Goal: Task Accomplishment & Management: Use online tool/utility

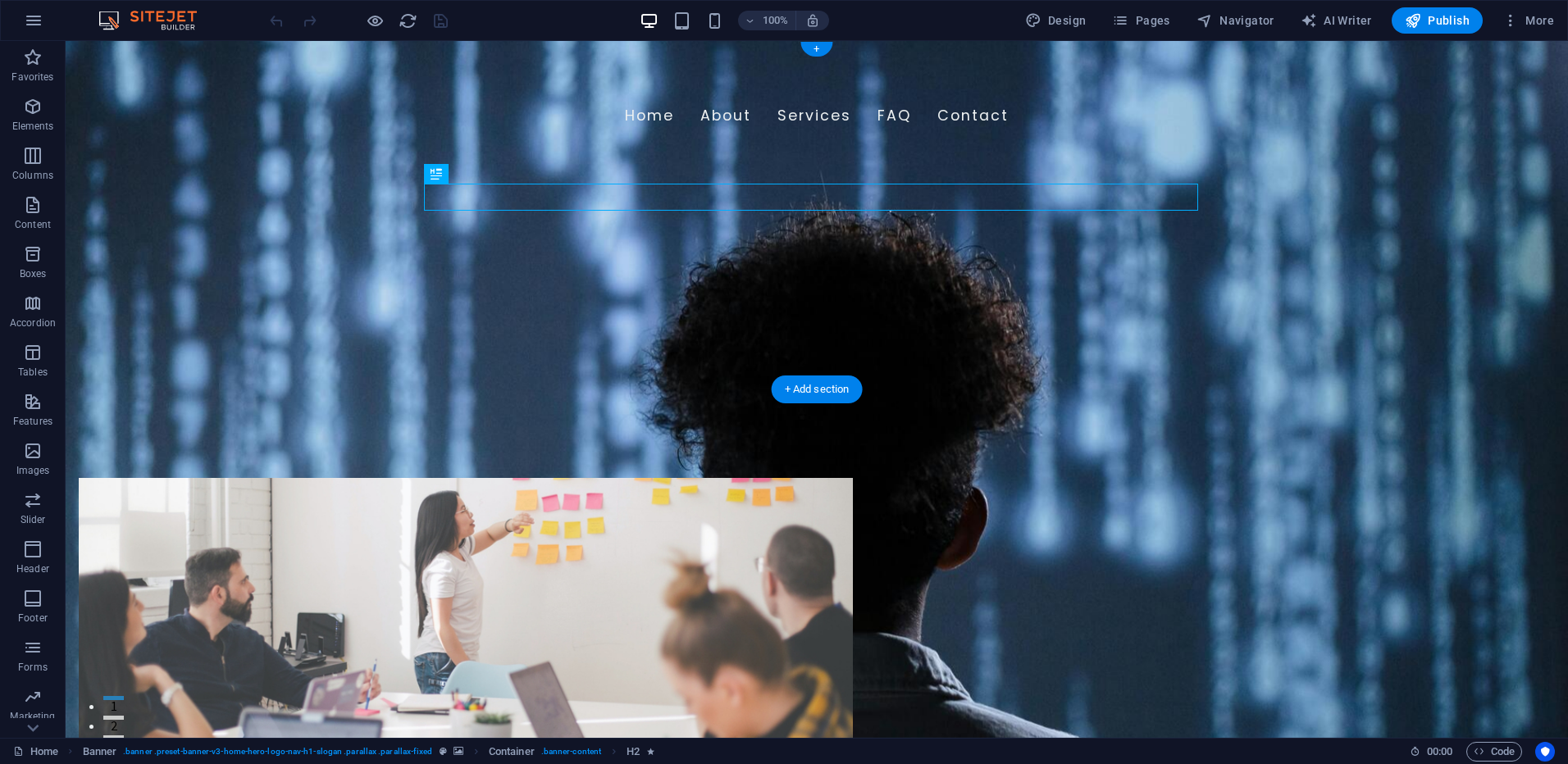
click at [942, 370] on figure at bounding box center [817, 390] width 1503 height 697
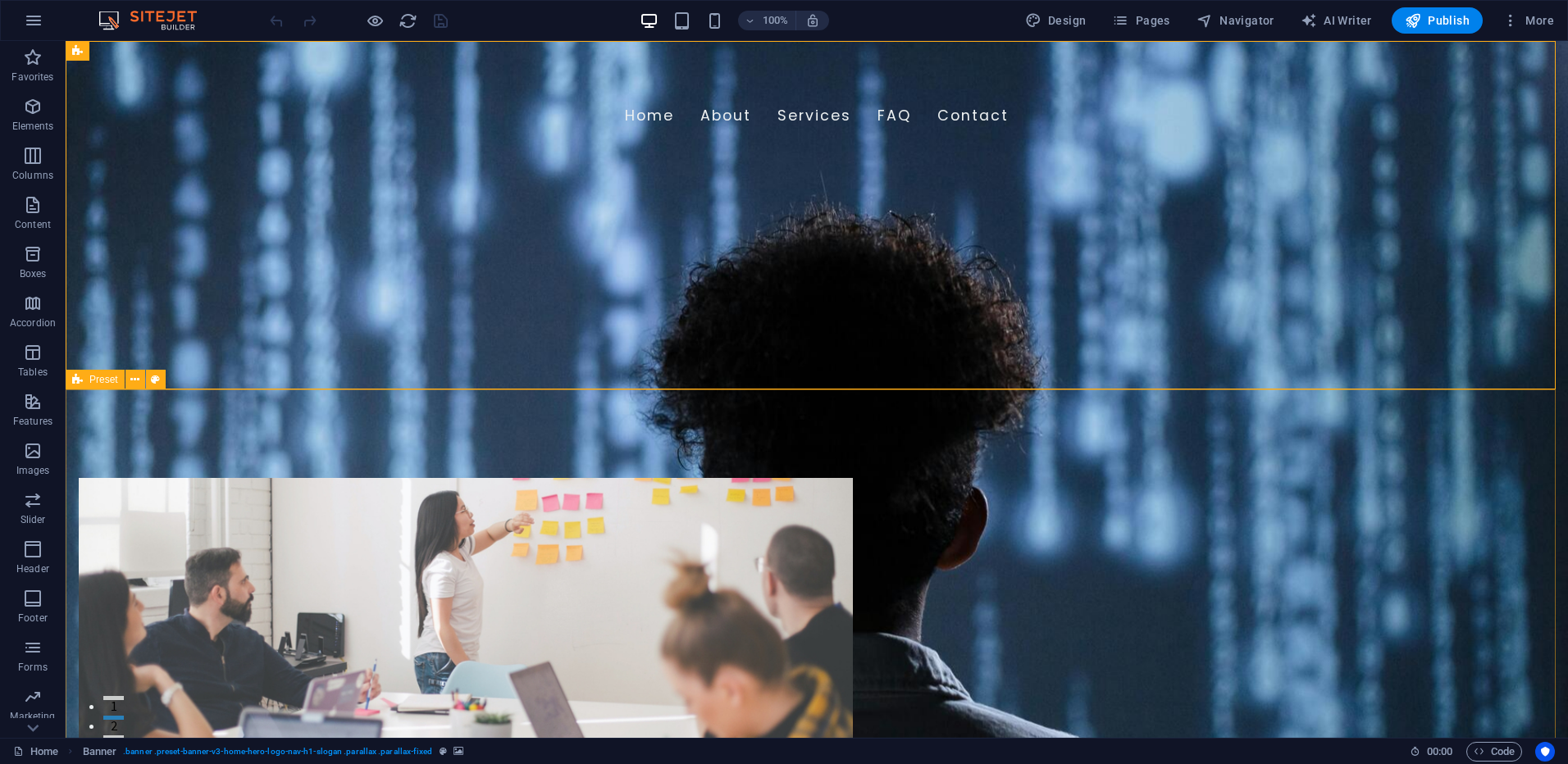
click at [102, 380] on span "Preset" at bounding box center [103, 379] width 28 height 10
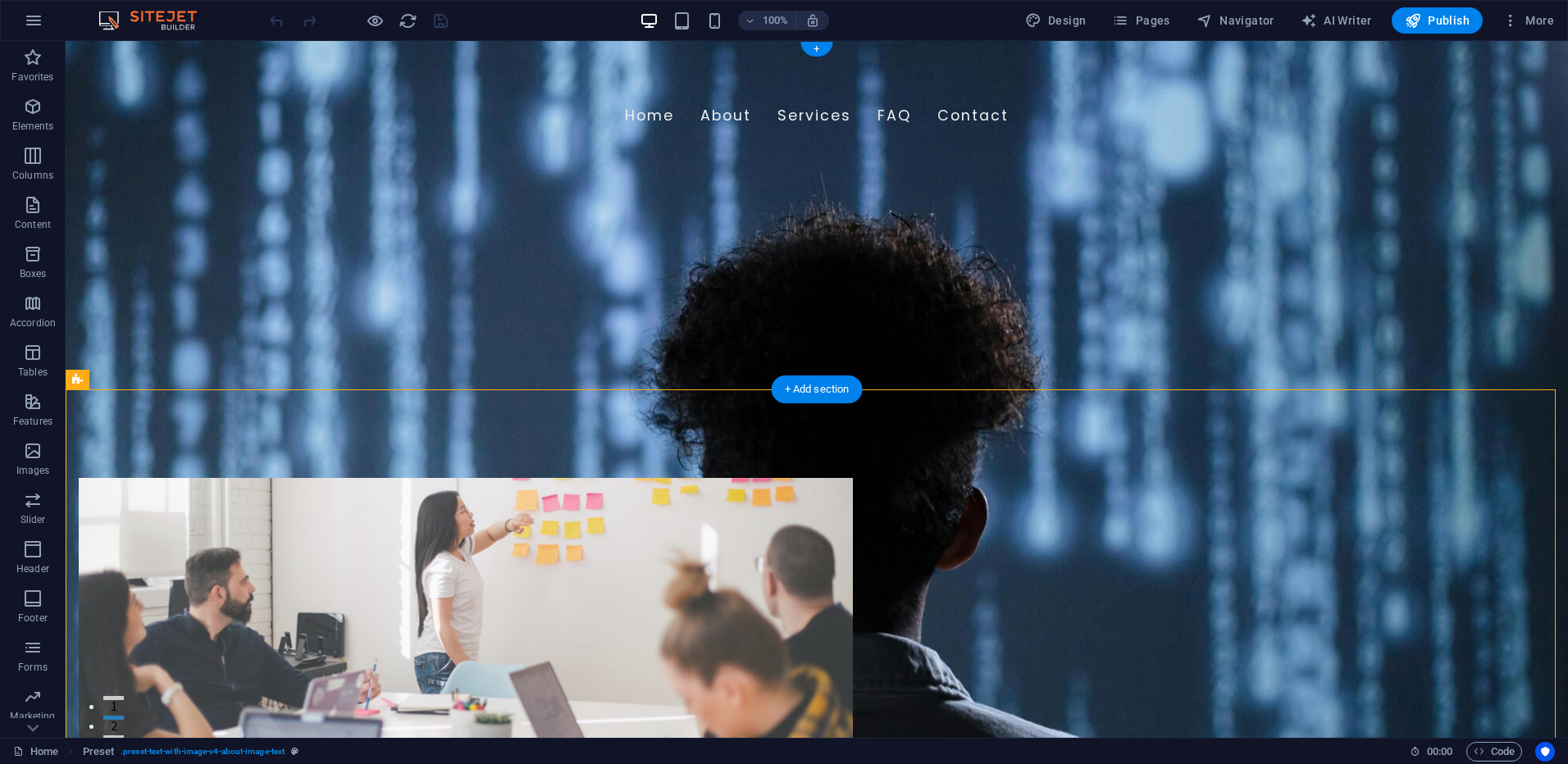
click at [199, 355] on figure at bounding box center [817, 390] width 1503 height 697
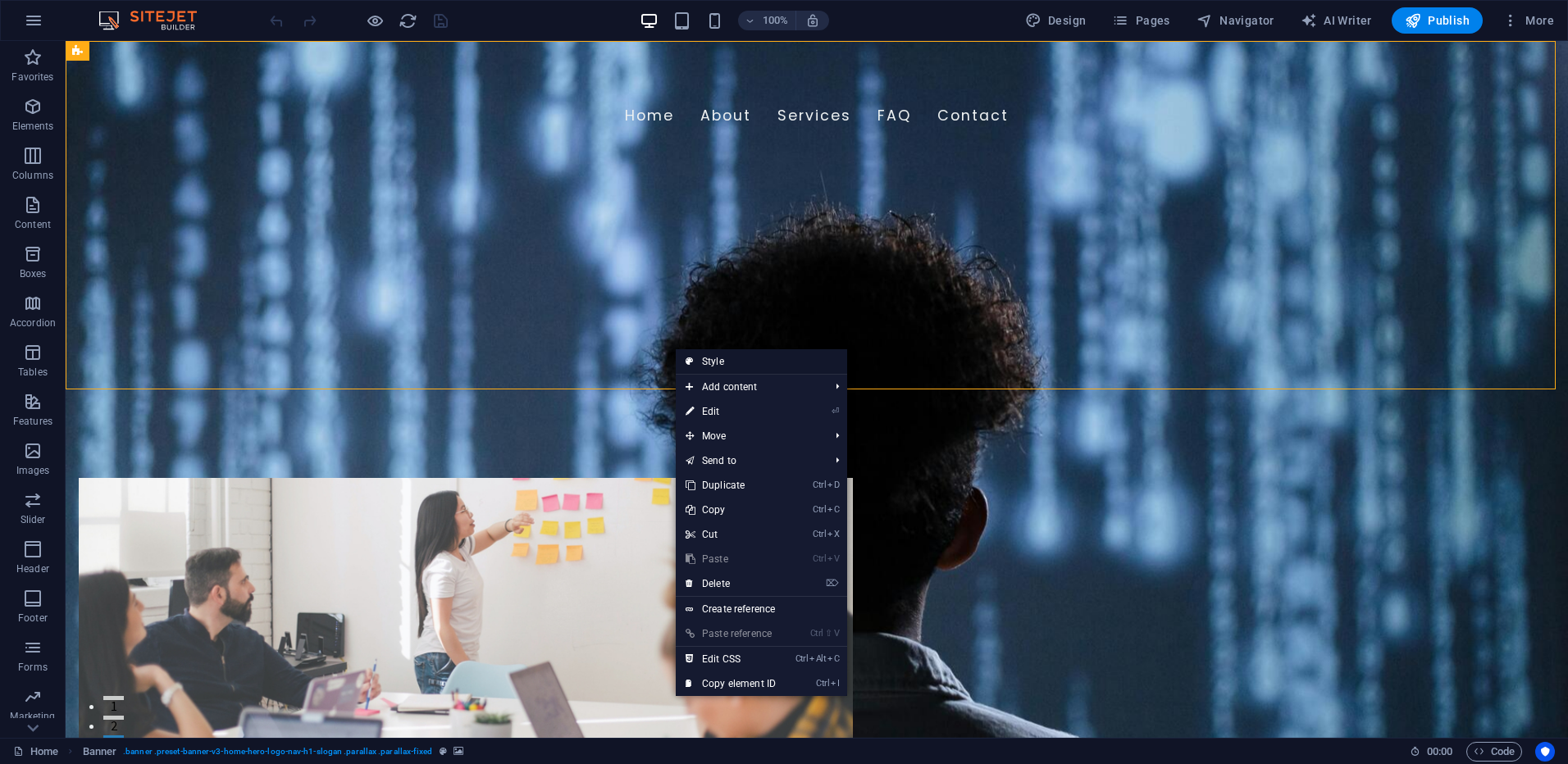
click at [697, 360] on link "Style" at bounding box center [761, 362] width 172 height 25
select select "preset-banner-v3-home-hero-logo-nav-h1-slogan"
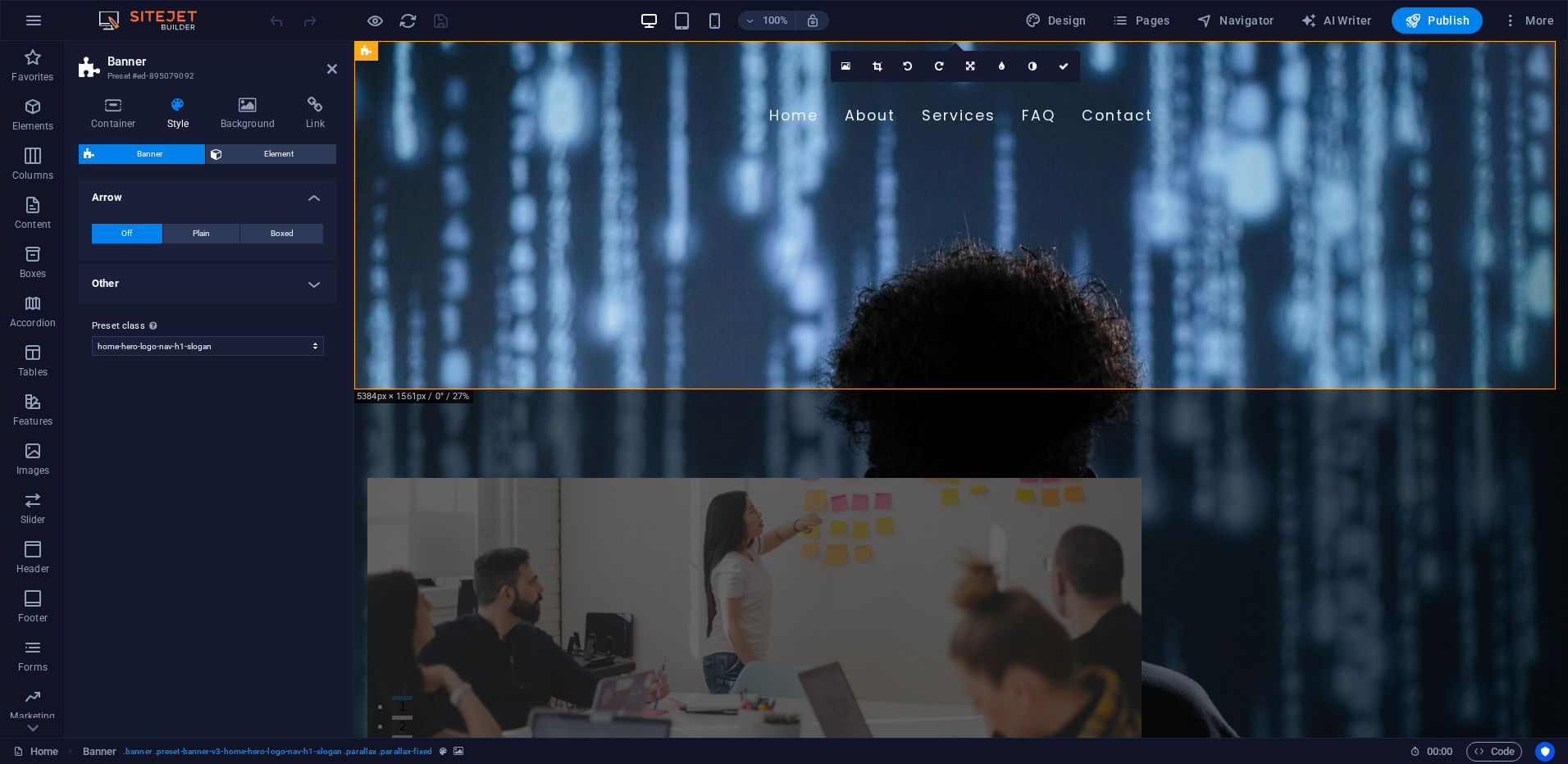
click at [311, 294] on h4 "Other" at bounding box center [208, 284] width 259 height 39
click at [294, 326] on span "Adjust" at bounding box center [292, 320] width 24 height 20
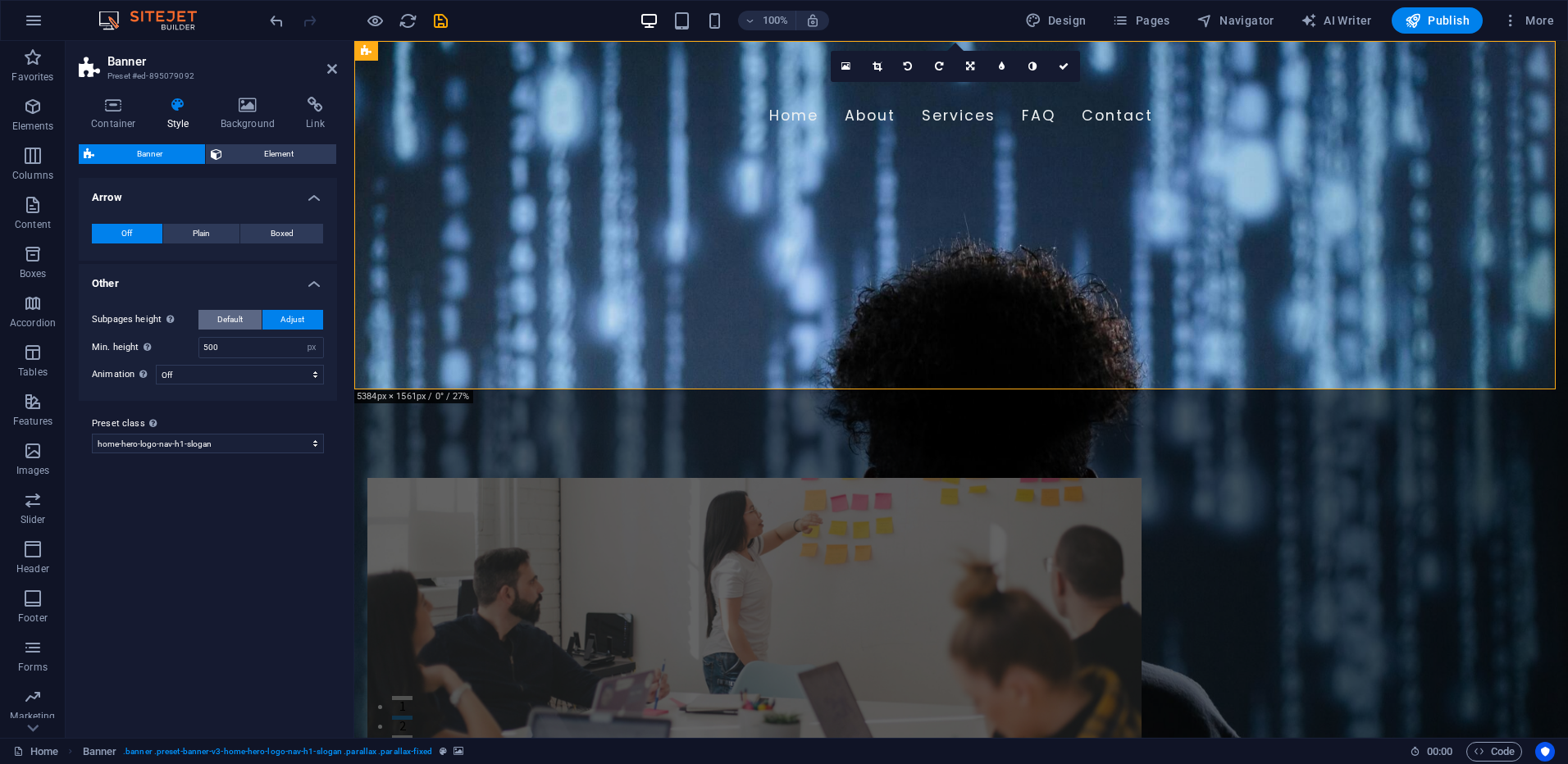
click at [237, 319] on span "Default" at bounding box center [230, 320] width 25 height 20
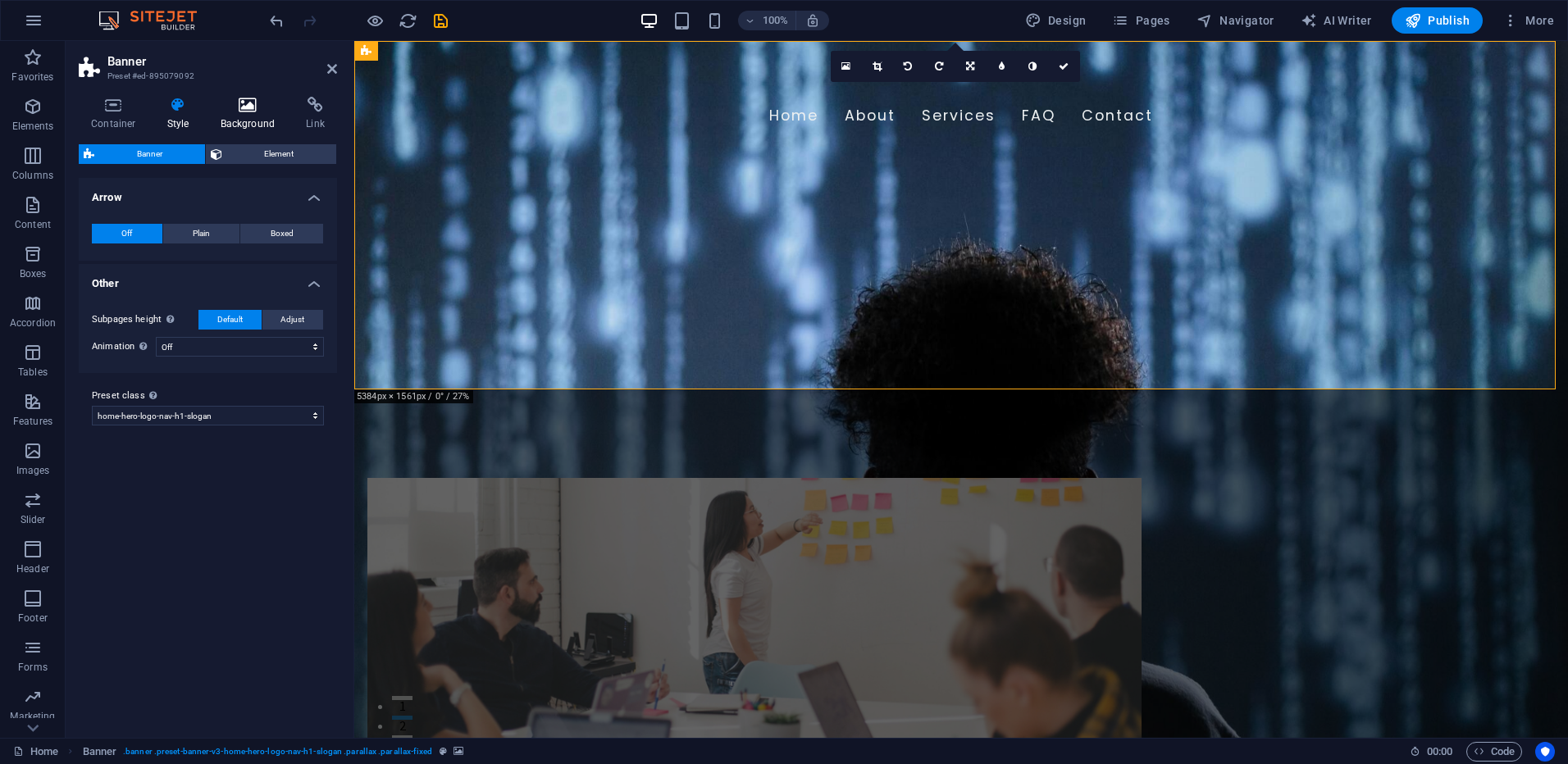
click at [249, 110] on icon at bounding box center [248, 105] width 79 height 17
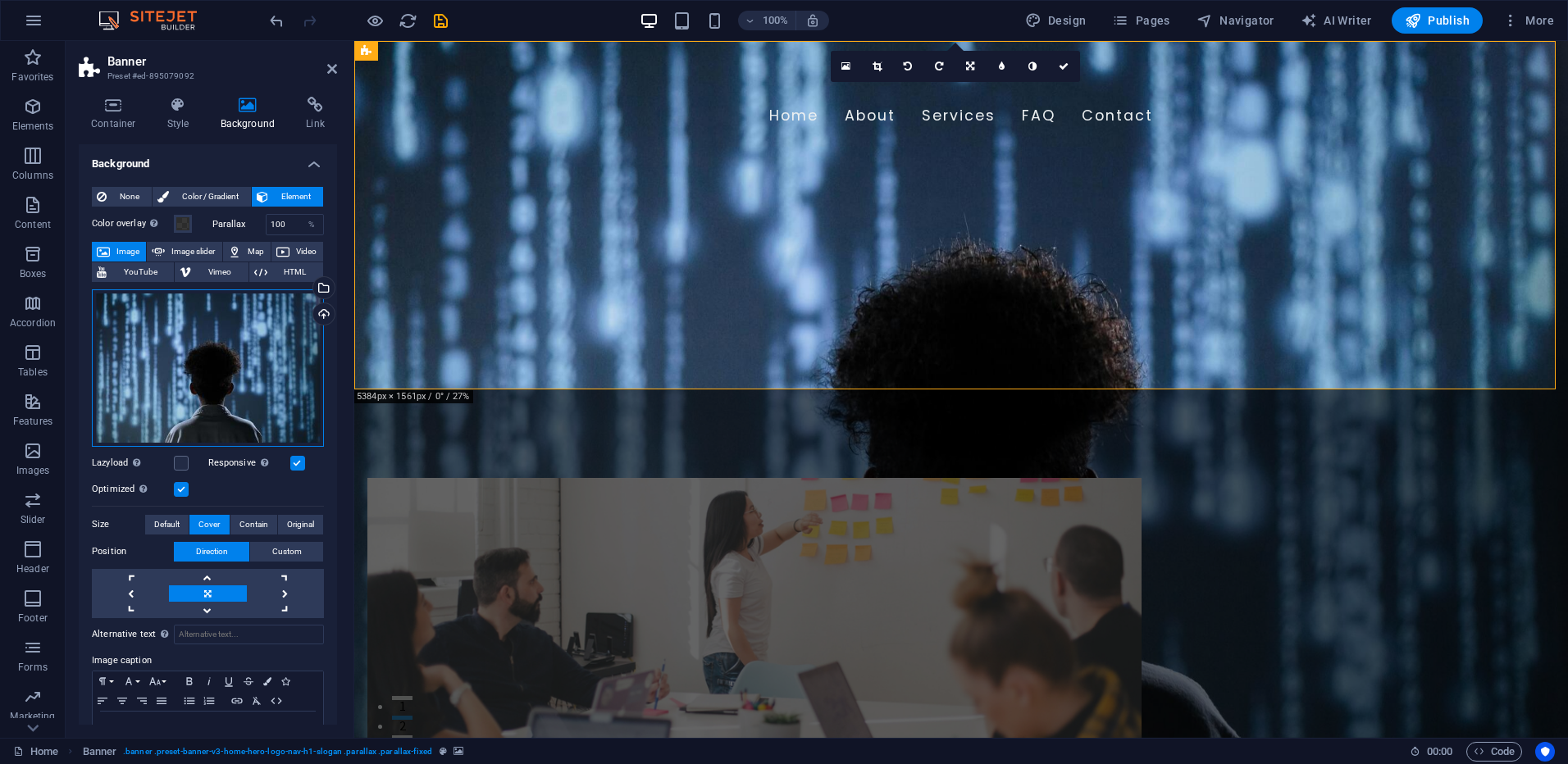
click at [269, 389] on div "Drag files here, click to choose files or select files from Files or our free s…" at bounding box center [208, 368] width 232 height 158
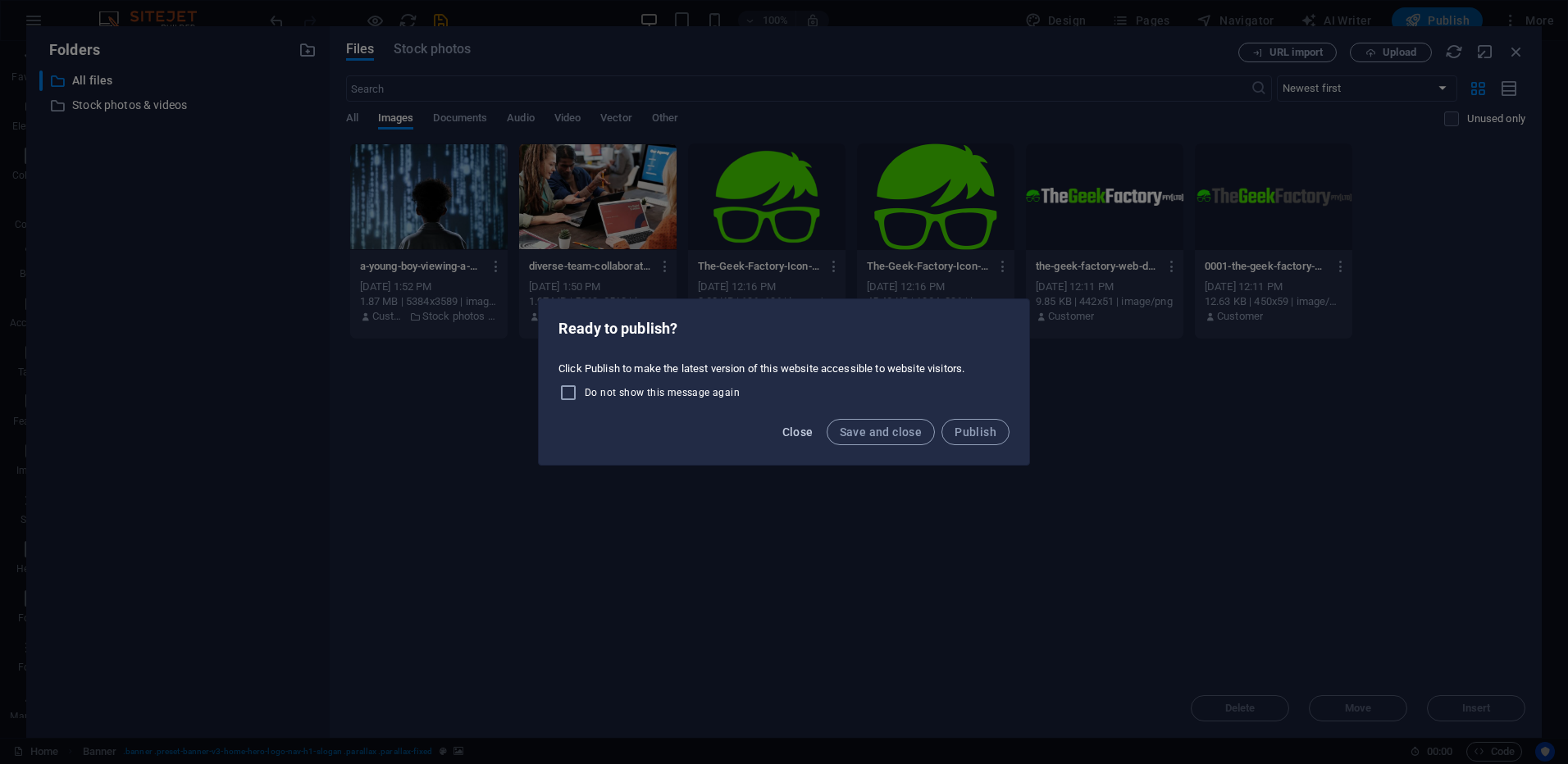
click at [795, 437] on span "Close" at bounding box center [797, 432] width 31 height 13
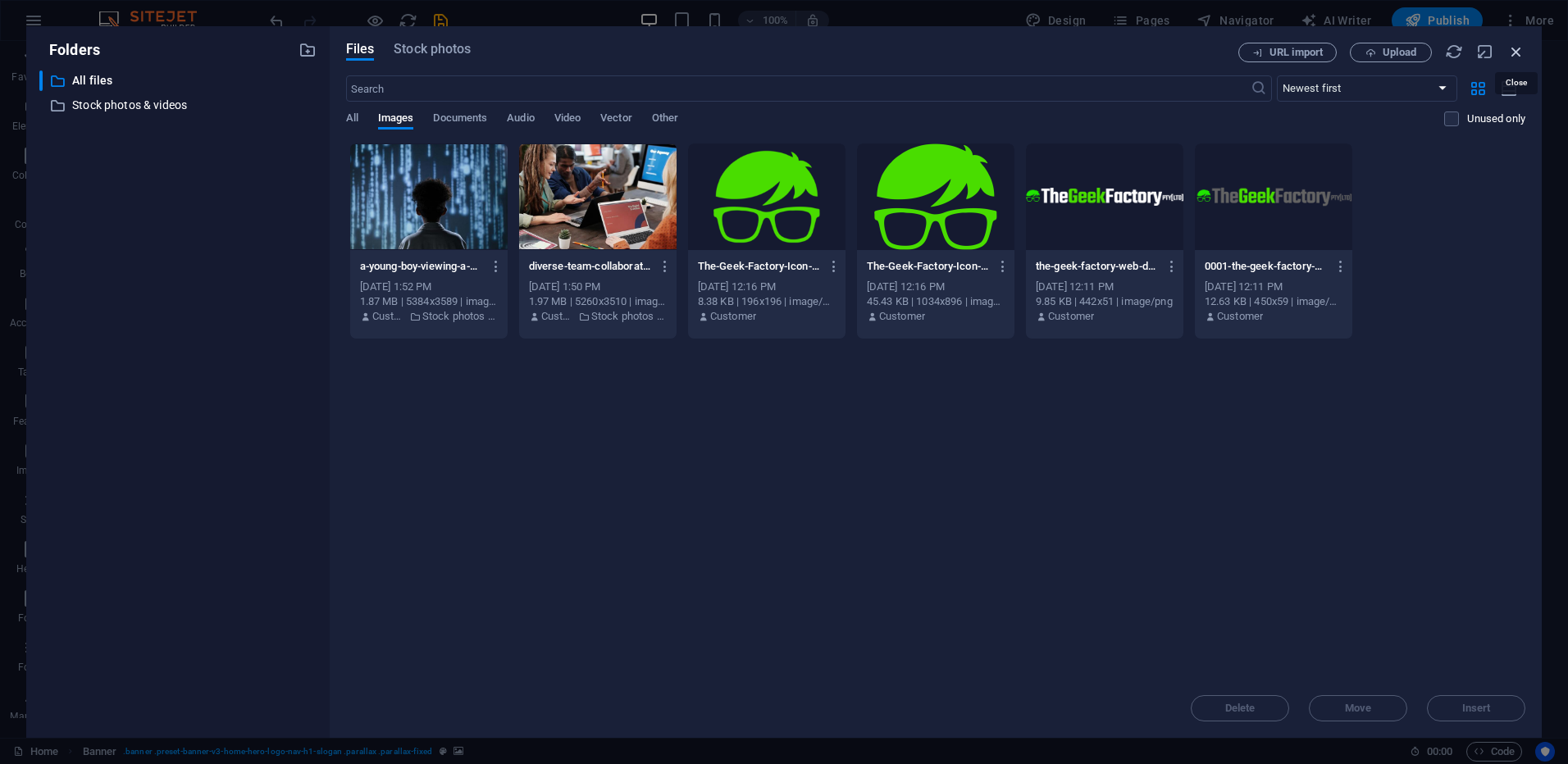
click at [1518, 49] on icon "button" at bounding box center [1516, 52] width 18 height 18
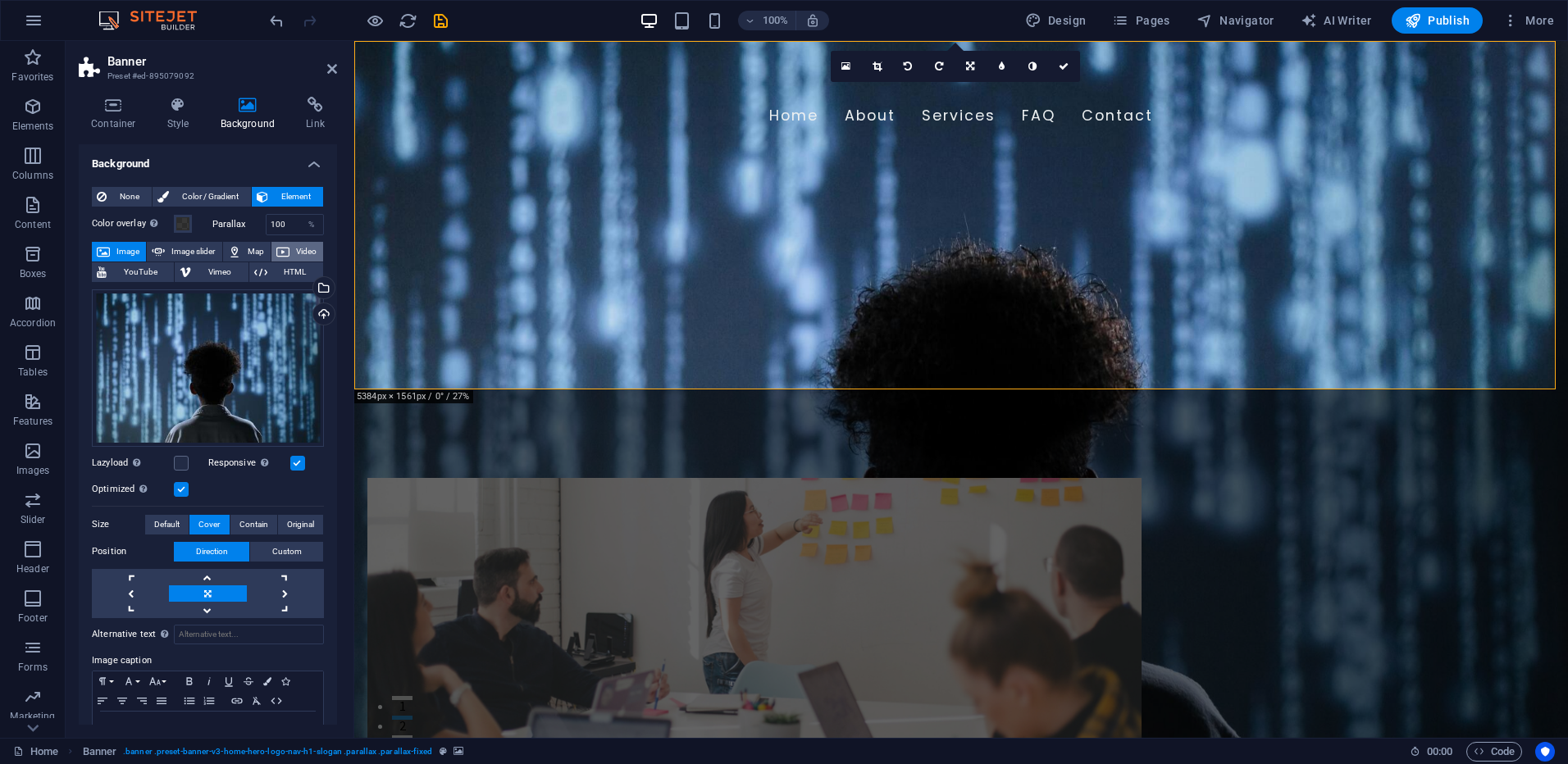
click at [301, 244] on span "Video" at bounding box center [306, 252] width 24 height 20
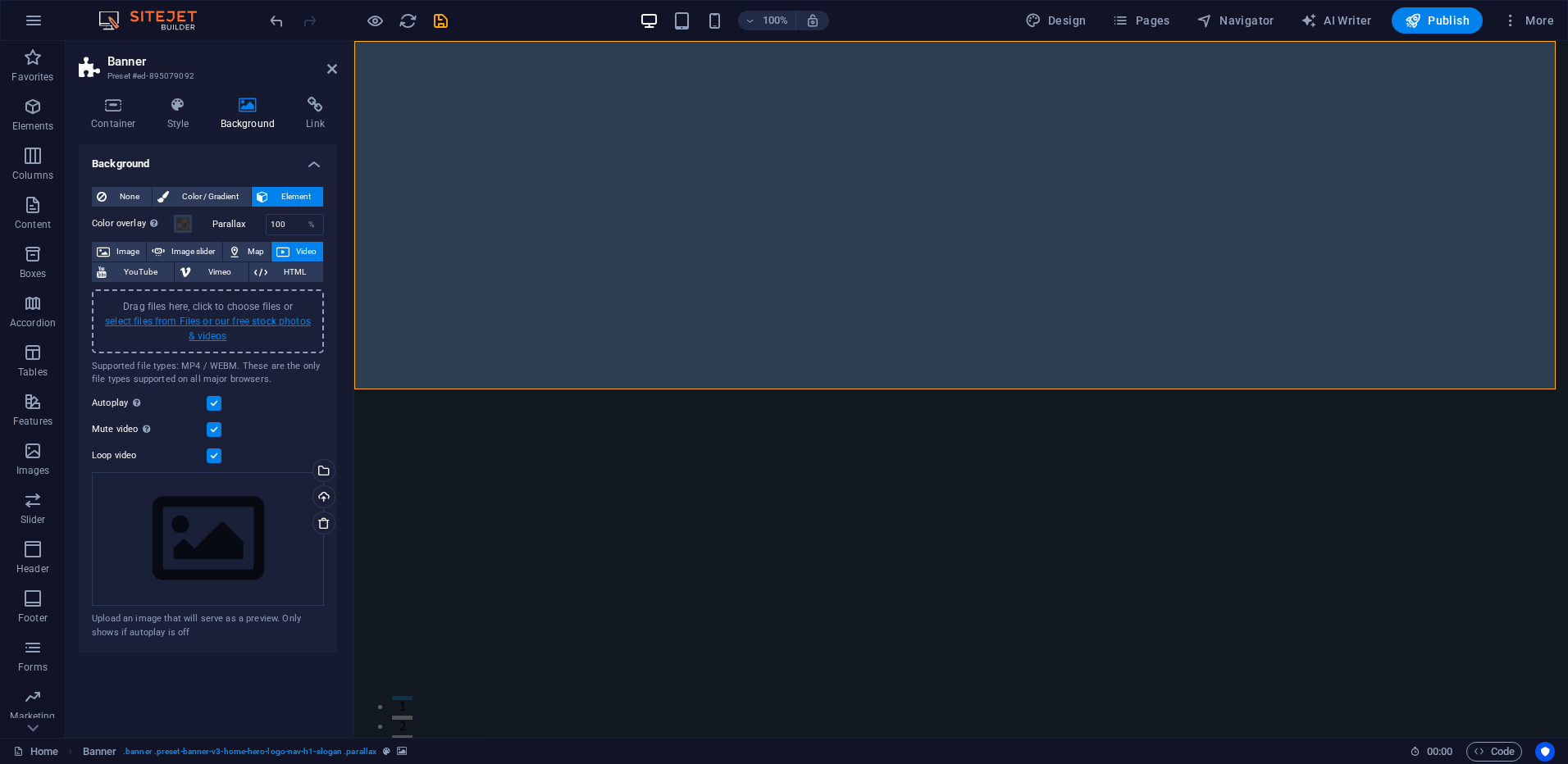
click at [233, 324] on link "select files from Files or our free stock photos & videos" at bounding box center [208, 329] width 206 height 26
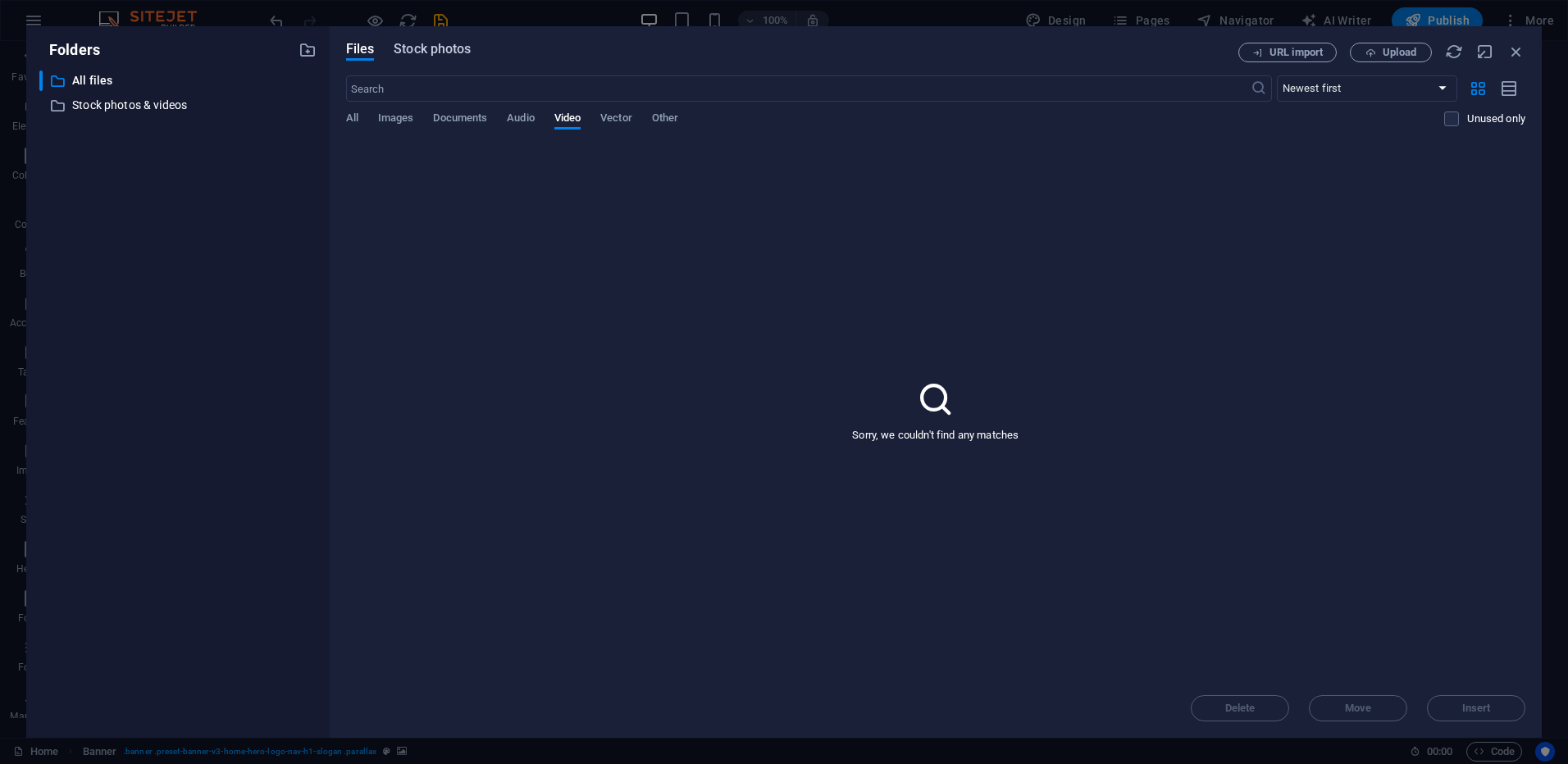
click at [448, 43] on span "Stock photos" at bounding box center [432, 49] width 77 height 20
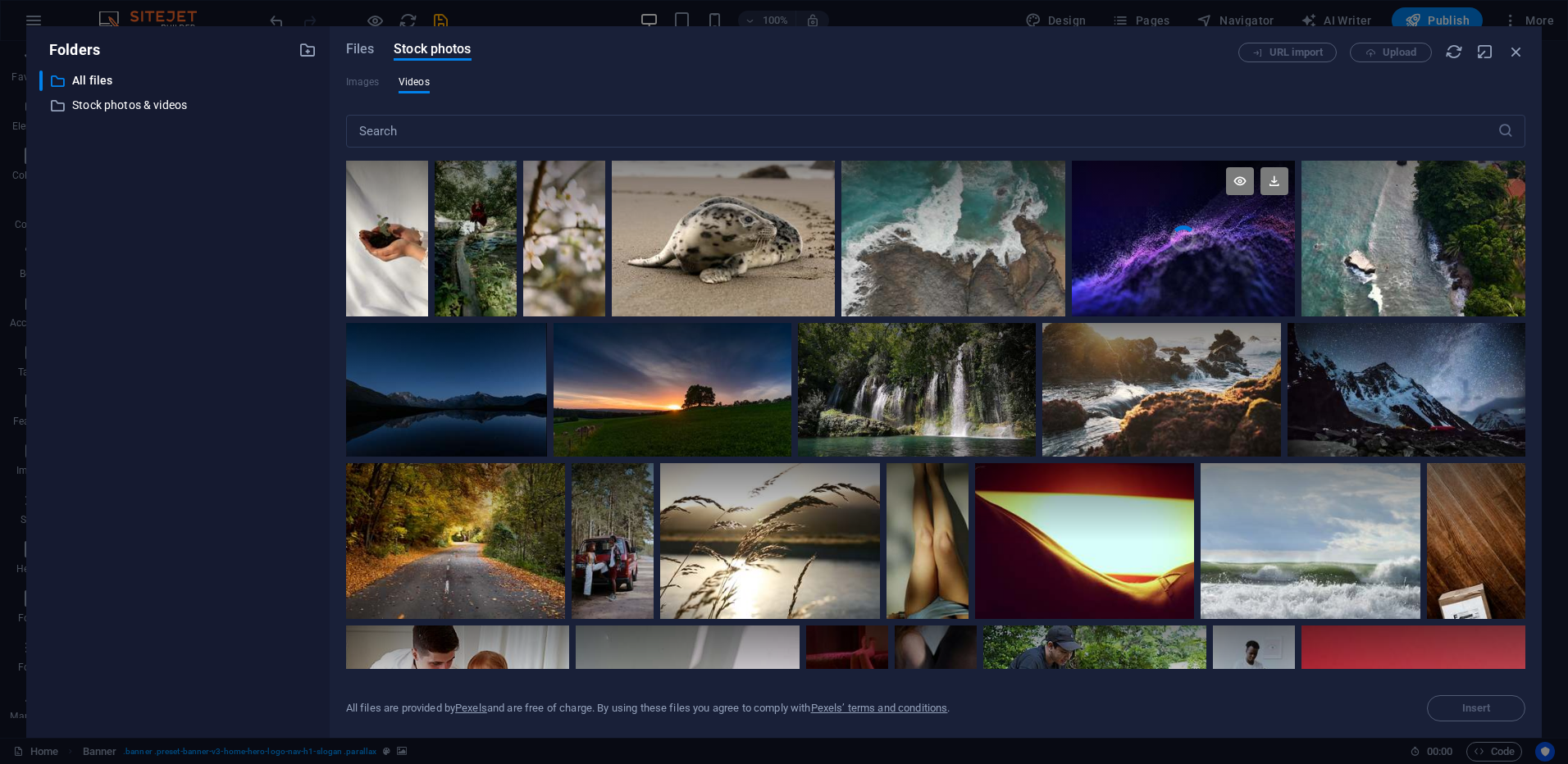
drag, startPoint x: 1253, startPoint y: 189, endPoint x: 1192, endPoint y: 232, distance: 74.6
click at [1192, 232] on div at bounding box center [1184, 199] width 224 height 78
click at [1274, 185] on icon at bounding box center [1274, 181] width 28 height 28
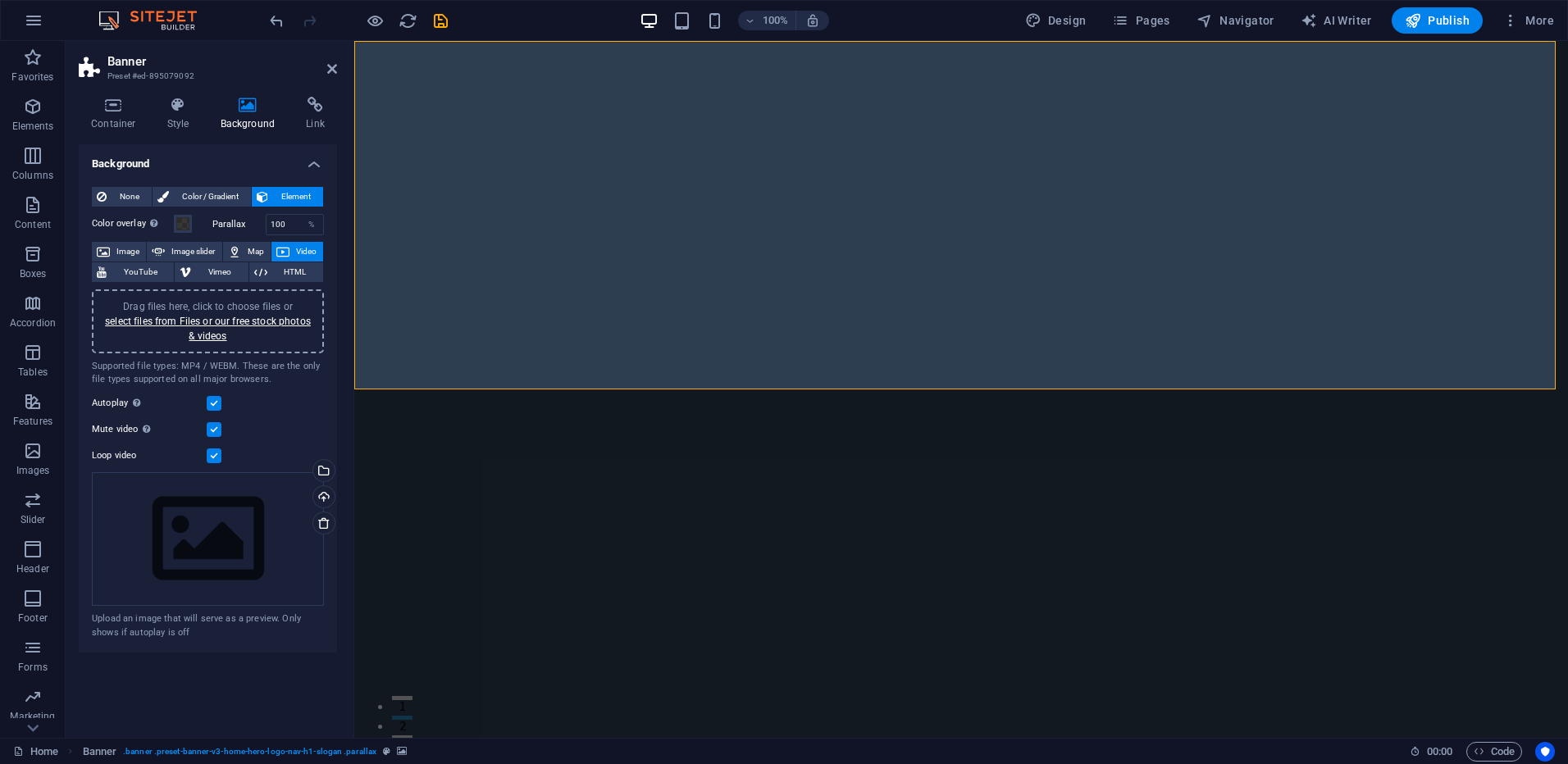
click at [418, 375] on figure at bounding box center [961, 390] width 1214 height 697
click at [389, 381] on span "Preset" at bounding box center [392, 379] width 28 height 10
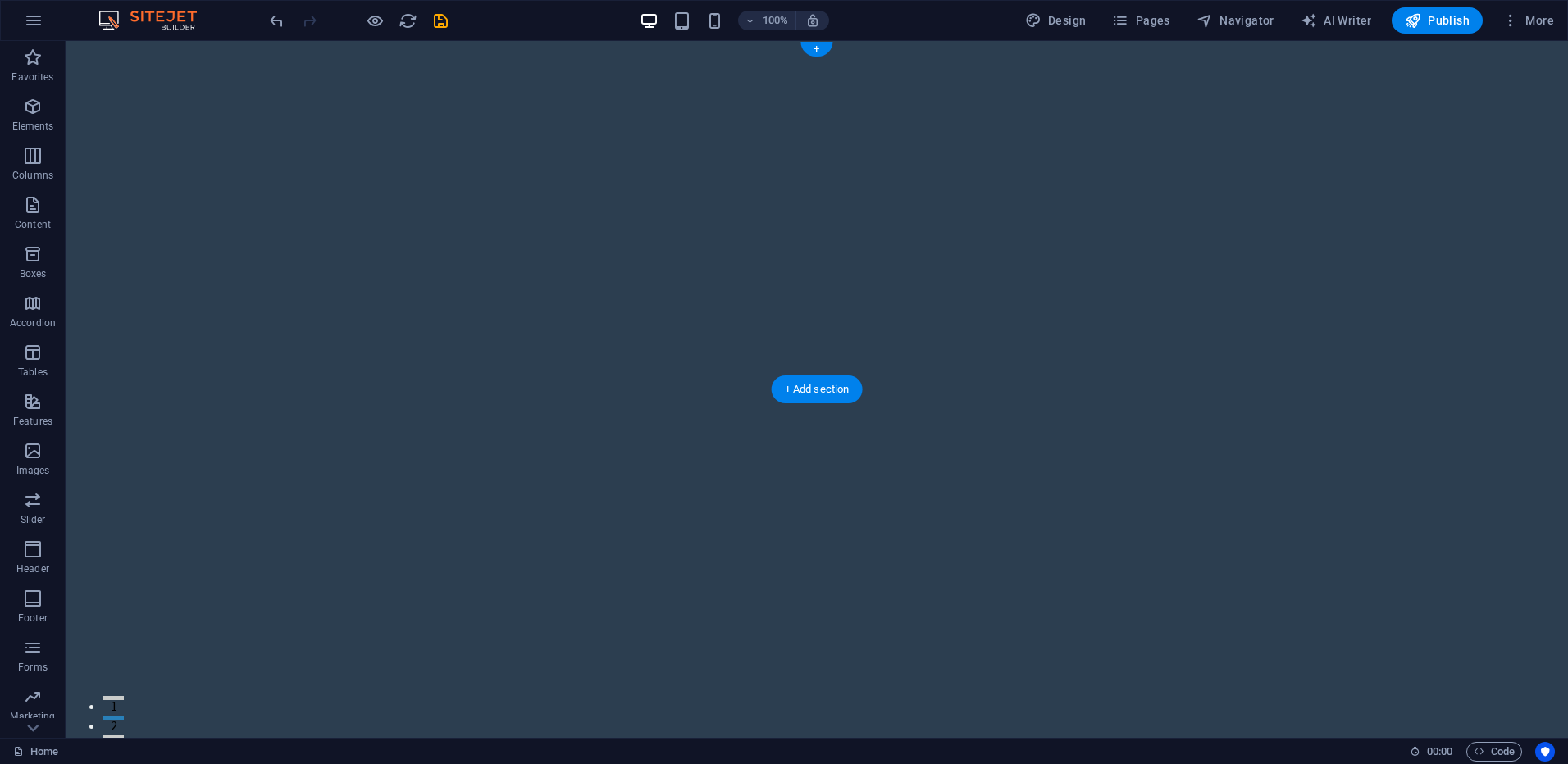
click at [660, 352] on figure at bounding box center [817, 390] width 1503 height 697
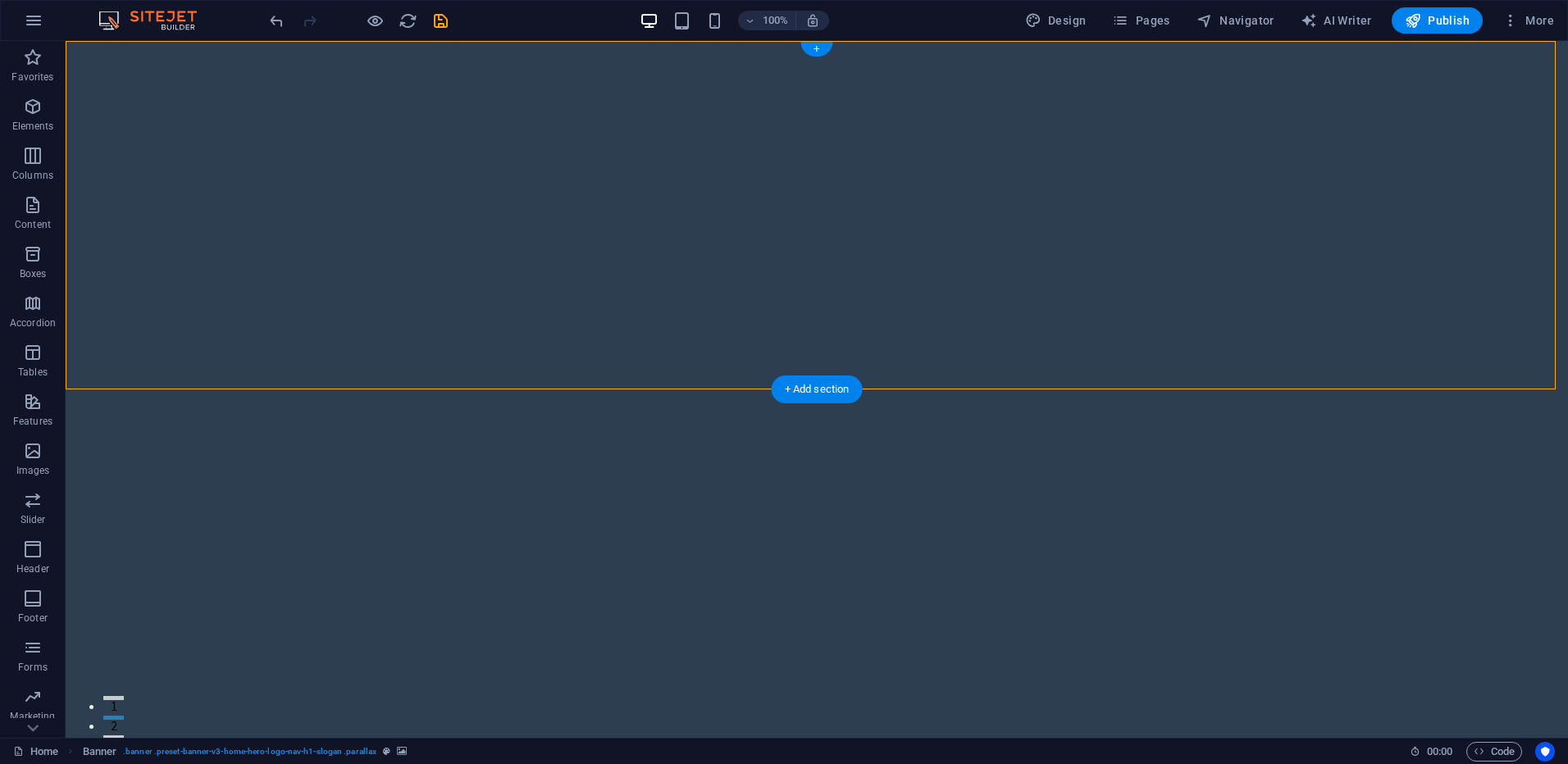
click at [660, 352] on figure at bounding box center [817, 390] width 1503 height 697
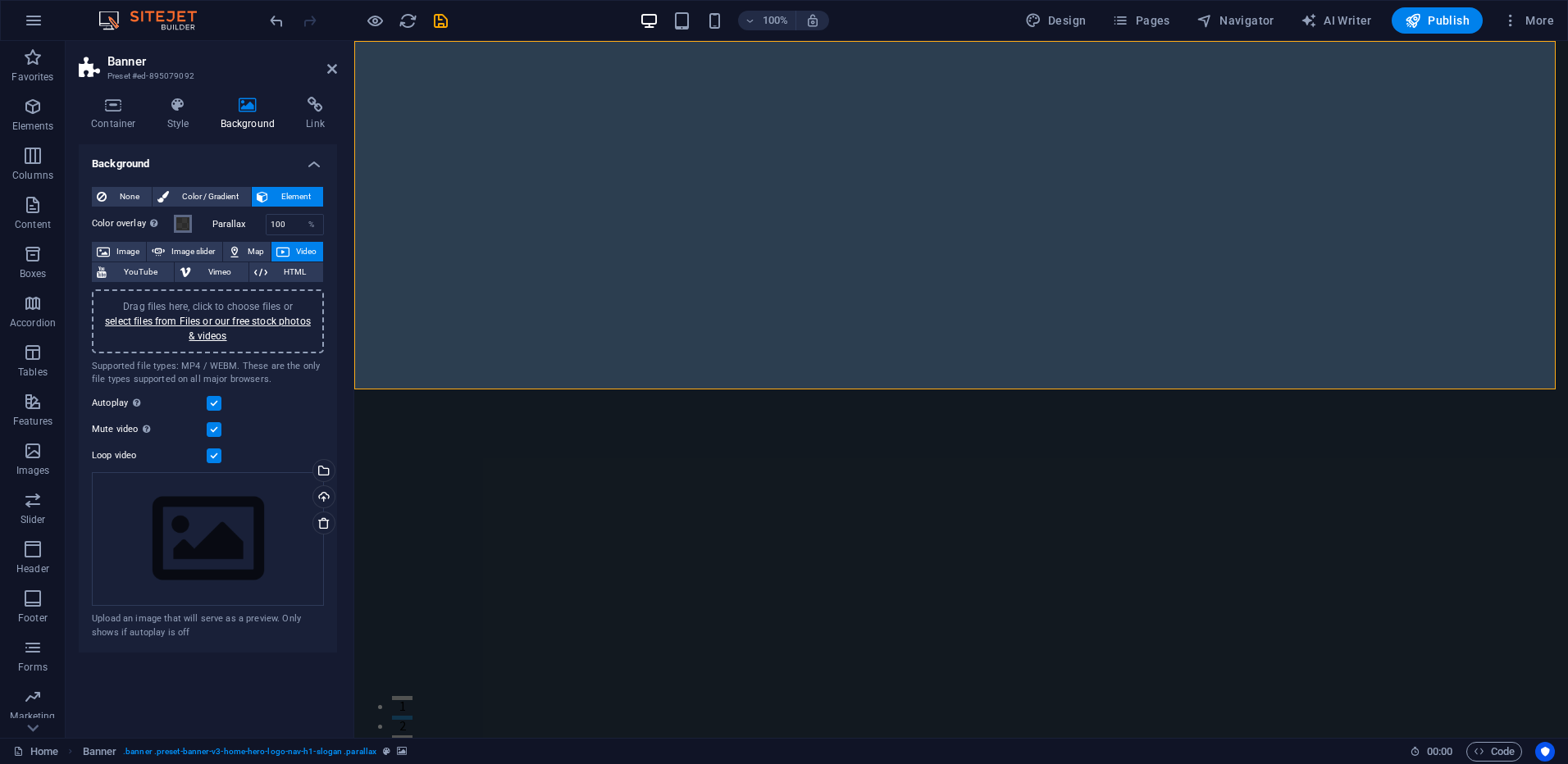
click at [181, 229] on span at bounding box center [183, 224] width 13 height 13
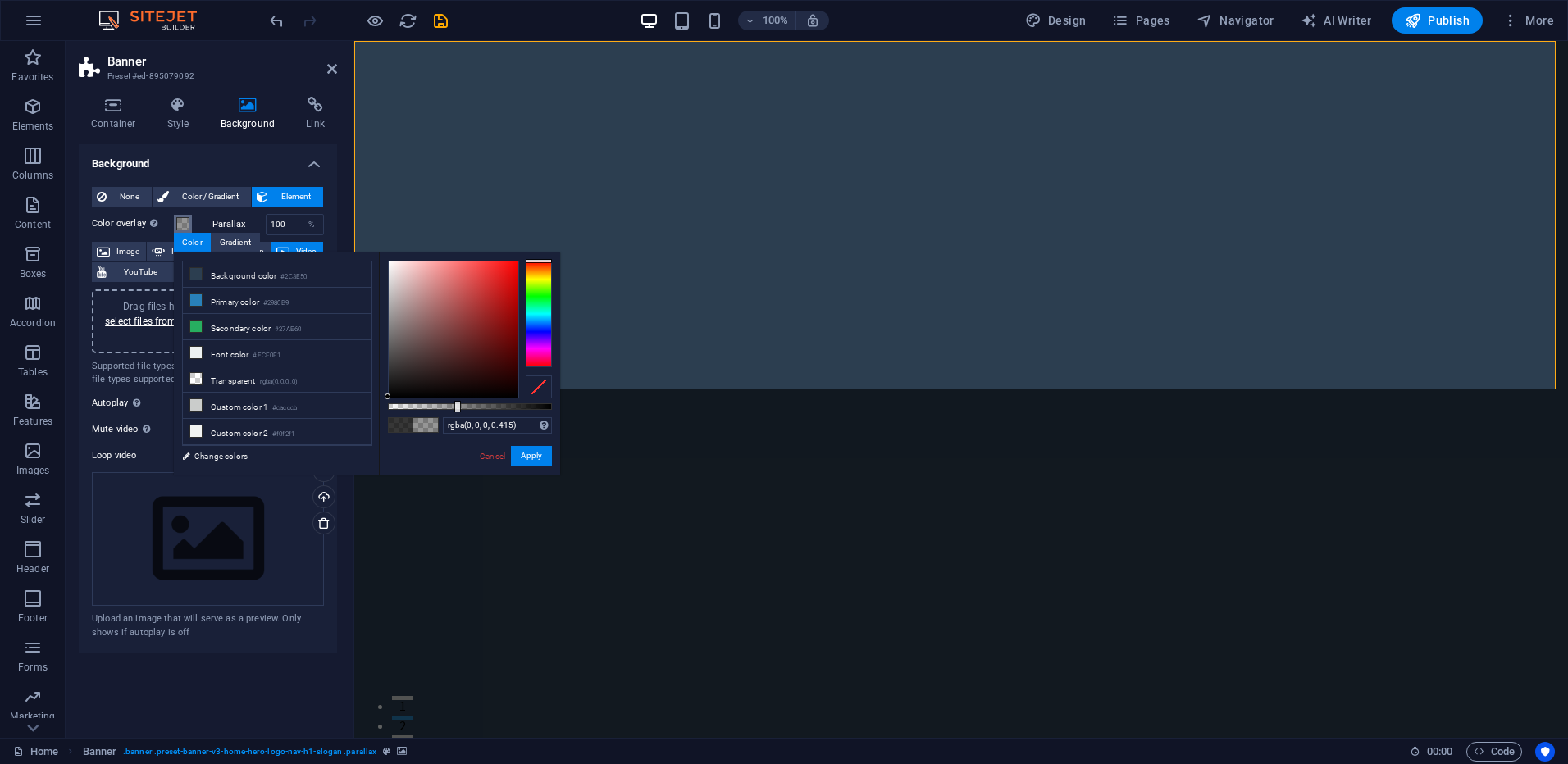
type input "rgba(0, 0, 0, 0.4)"
drag, startPoint x: 519, startPoint y: 409, endPoint x: 454, endPoint y: 407, distance: 65.0
click at [454, 407] on div at bounding box center [455, 407] width 7 height 12
click at [535, 453] on button "Apply" at bounding box center [531, 456] width 41 height 20
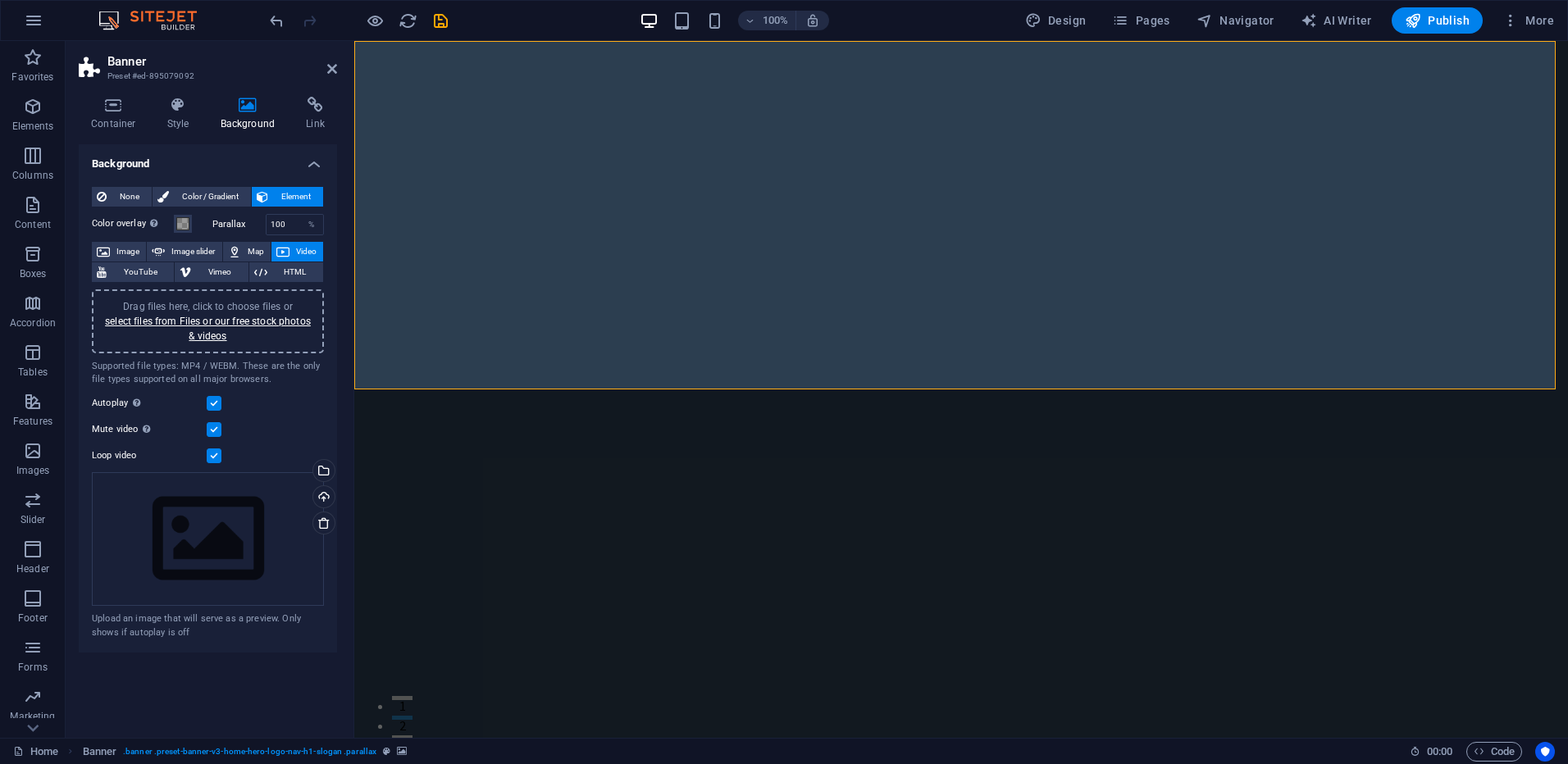
click at [304, 247] on span "Video" at bounding box center [306, 252] width 24 height 20
click at [183, 113] on icon at bounding box center [178, 105] width 47 height 17
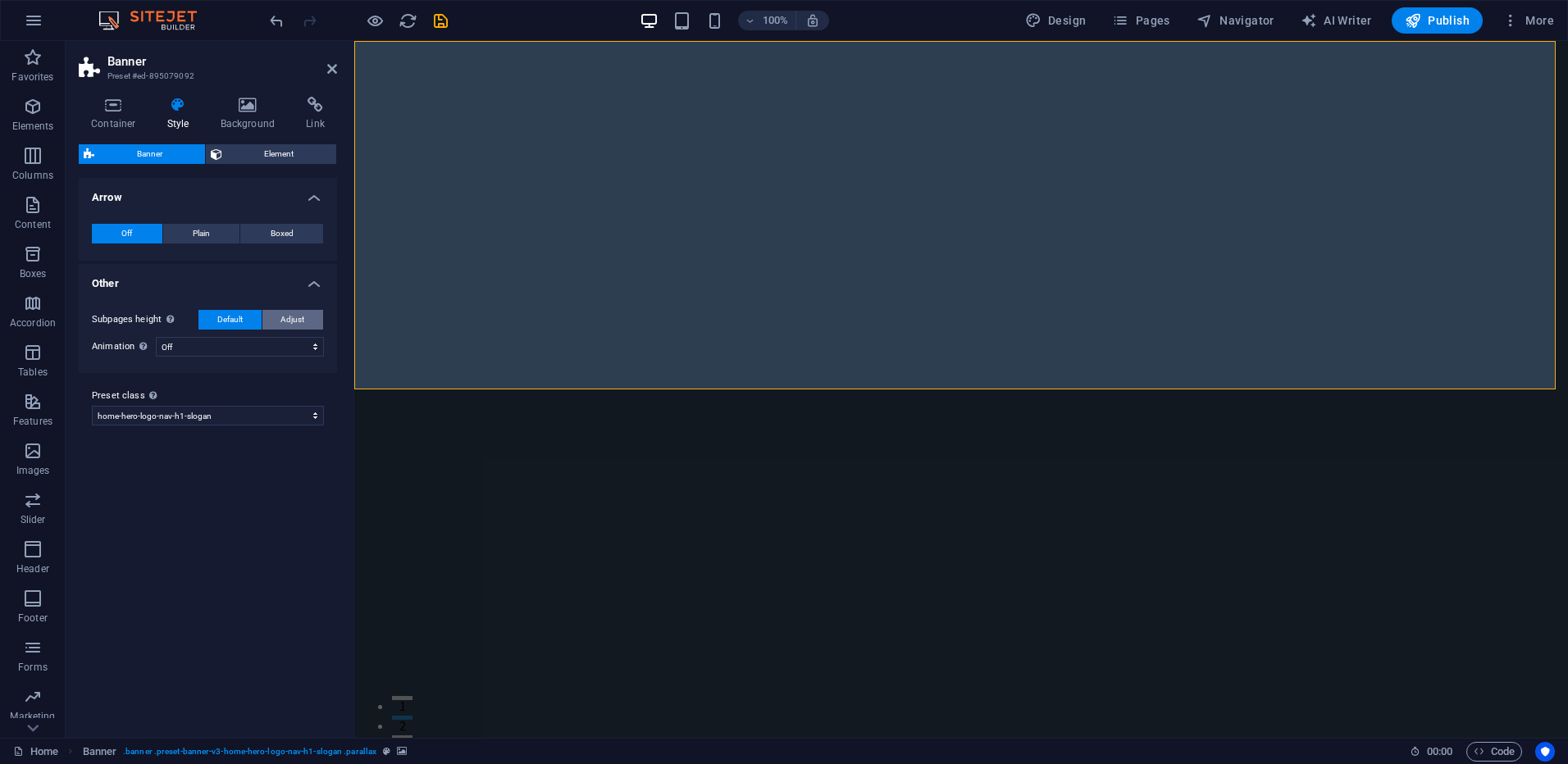
click at [284, 320] on span "Adjust" at bounding box center [292, 320] width 24 height 20
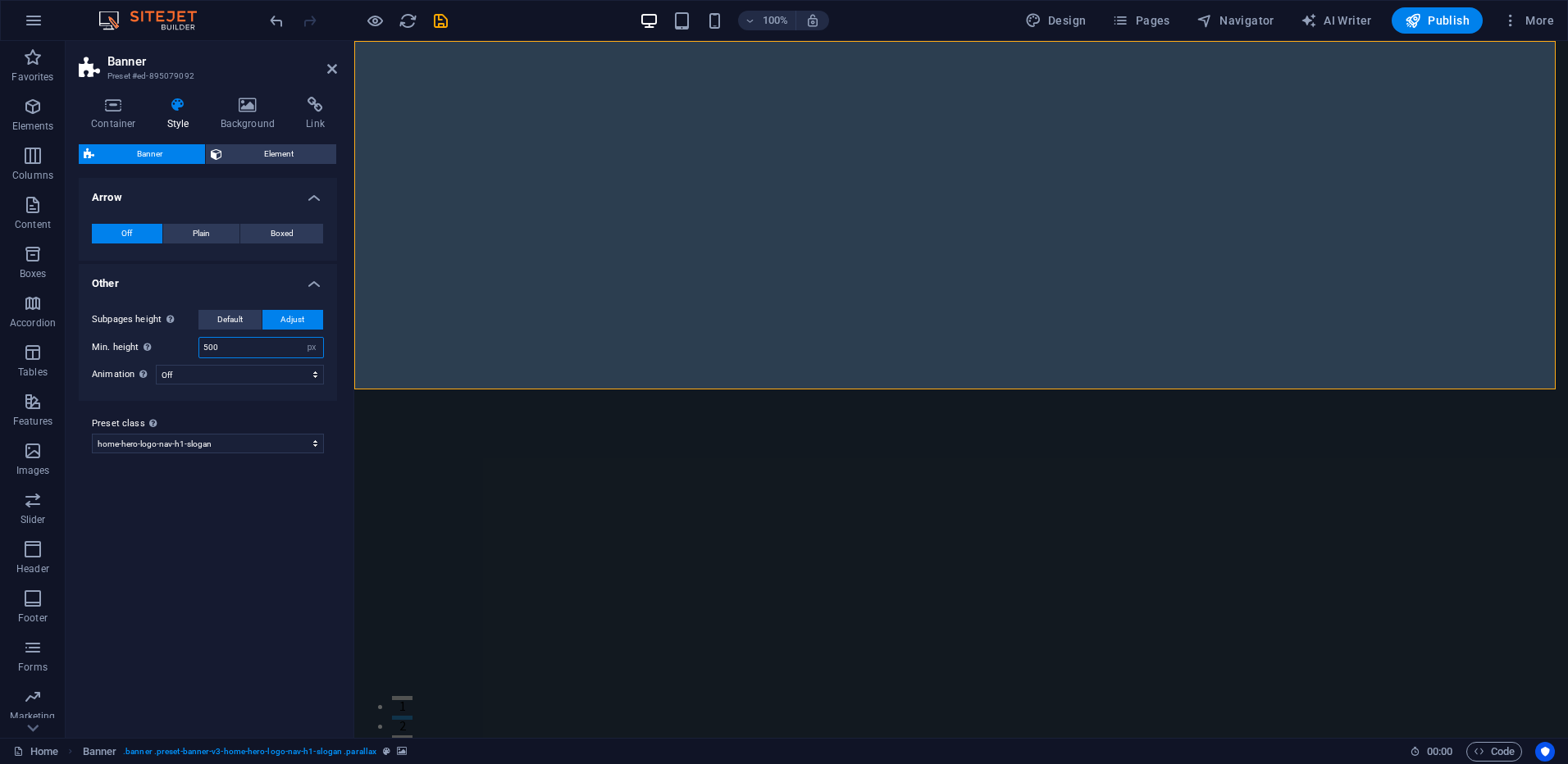
click at [274, 346] on input "500" at bounding box center [261, 348] width 123 height 20
click at [312, 349] on select "auto px rem % vh vw" at bounding box center [312, 348] width 23 height 20
select select "%"
click at [300, 338] on select "auto px rem % vh vw" at bounding box center [312, 348] width 23 height 20
type input "100"
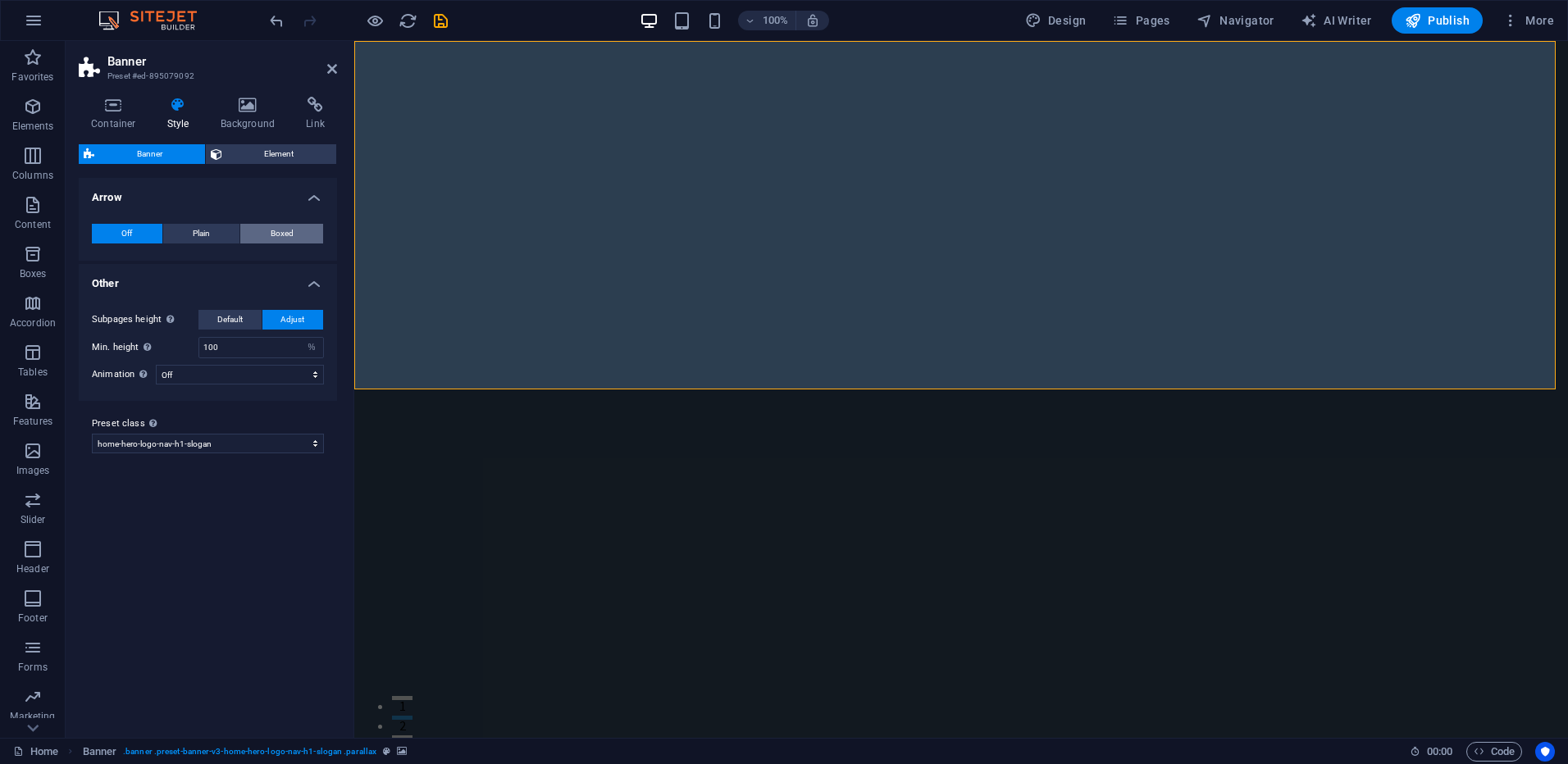
click at [293, 234] on span "Boxed" at bounding box center [283, 234] width 23 height 20
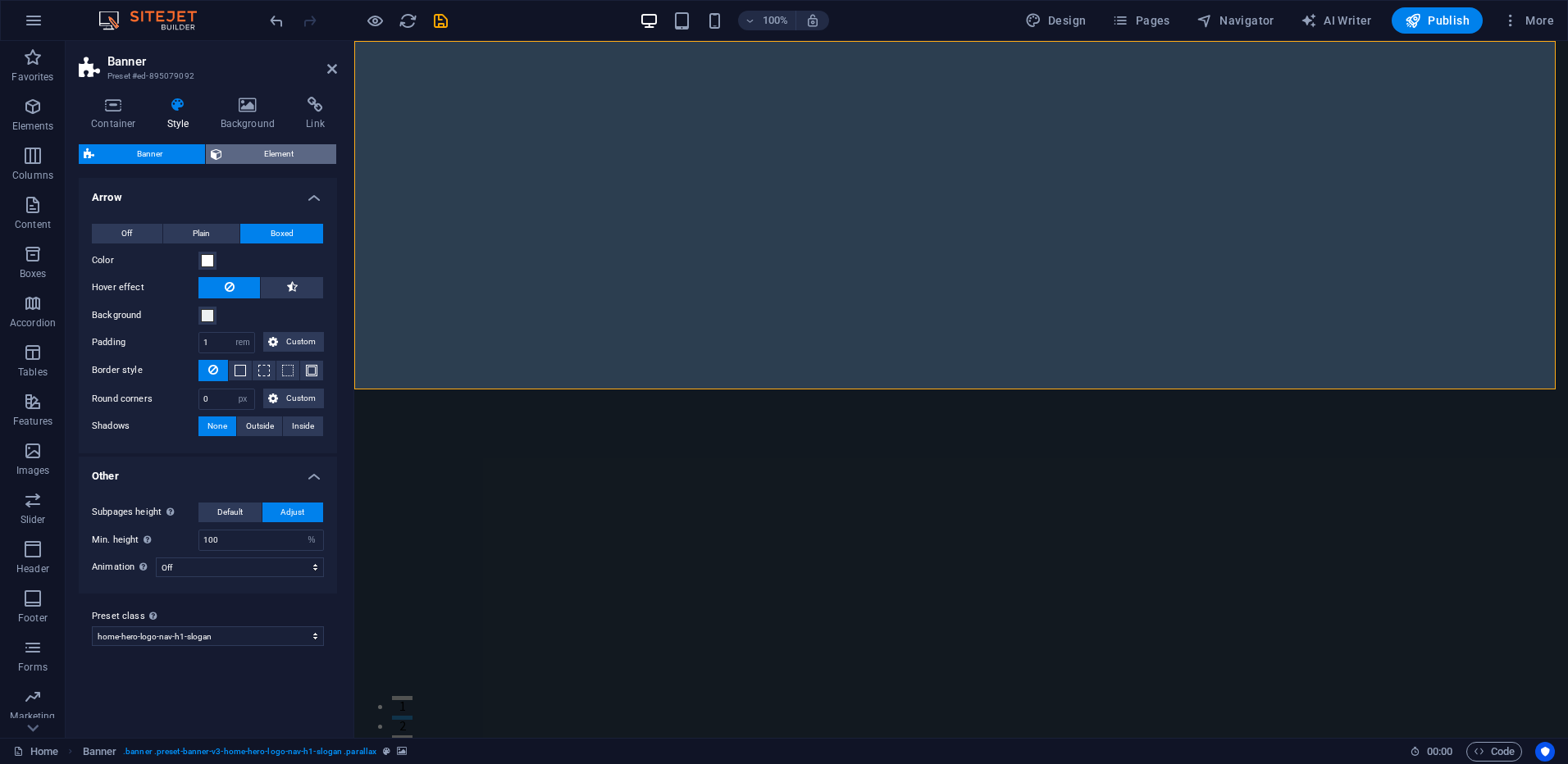
click at [223, 152] on button "Element" at bounding box center [271, 154] width 131 height 20
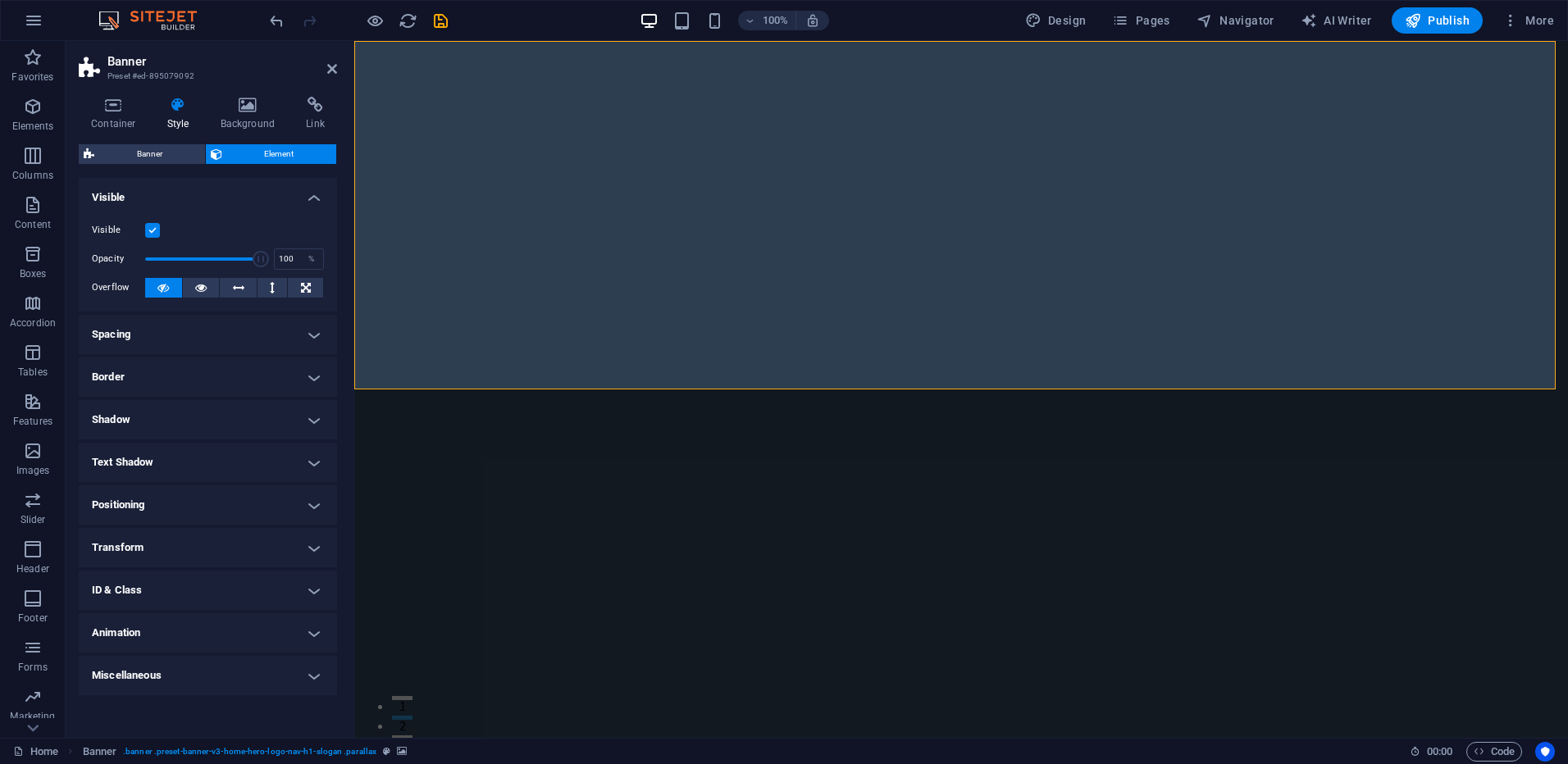
click at [197, 423] on h4 "Shadow" at bounding box center [208, 420] width 259 height 39
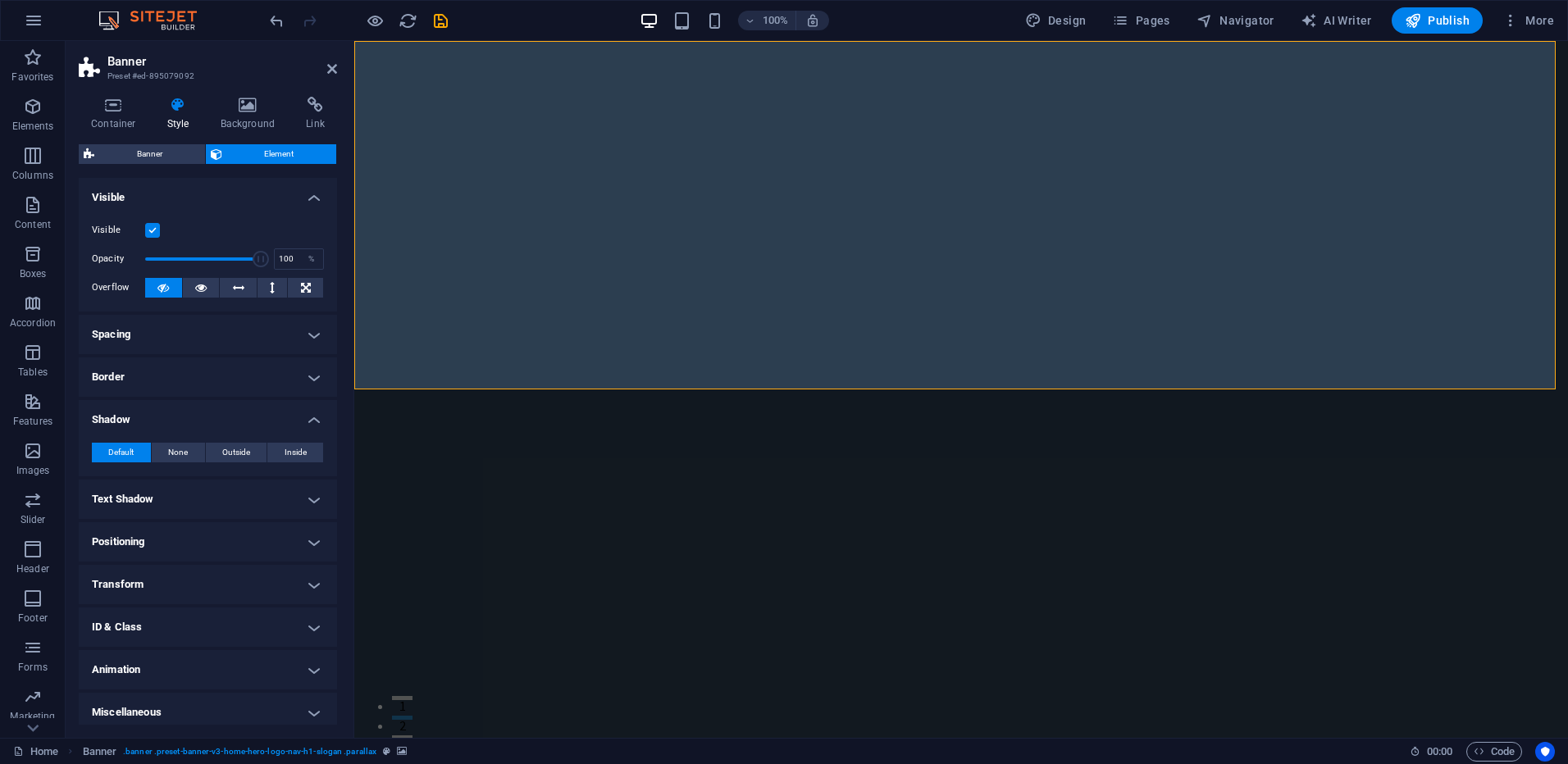
click at [197, 423] on h4 "Shadow" at bounding box center [208, 415] width 259 height 29
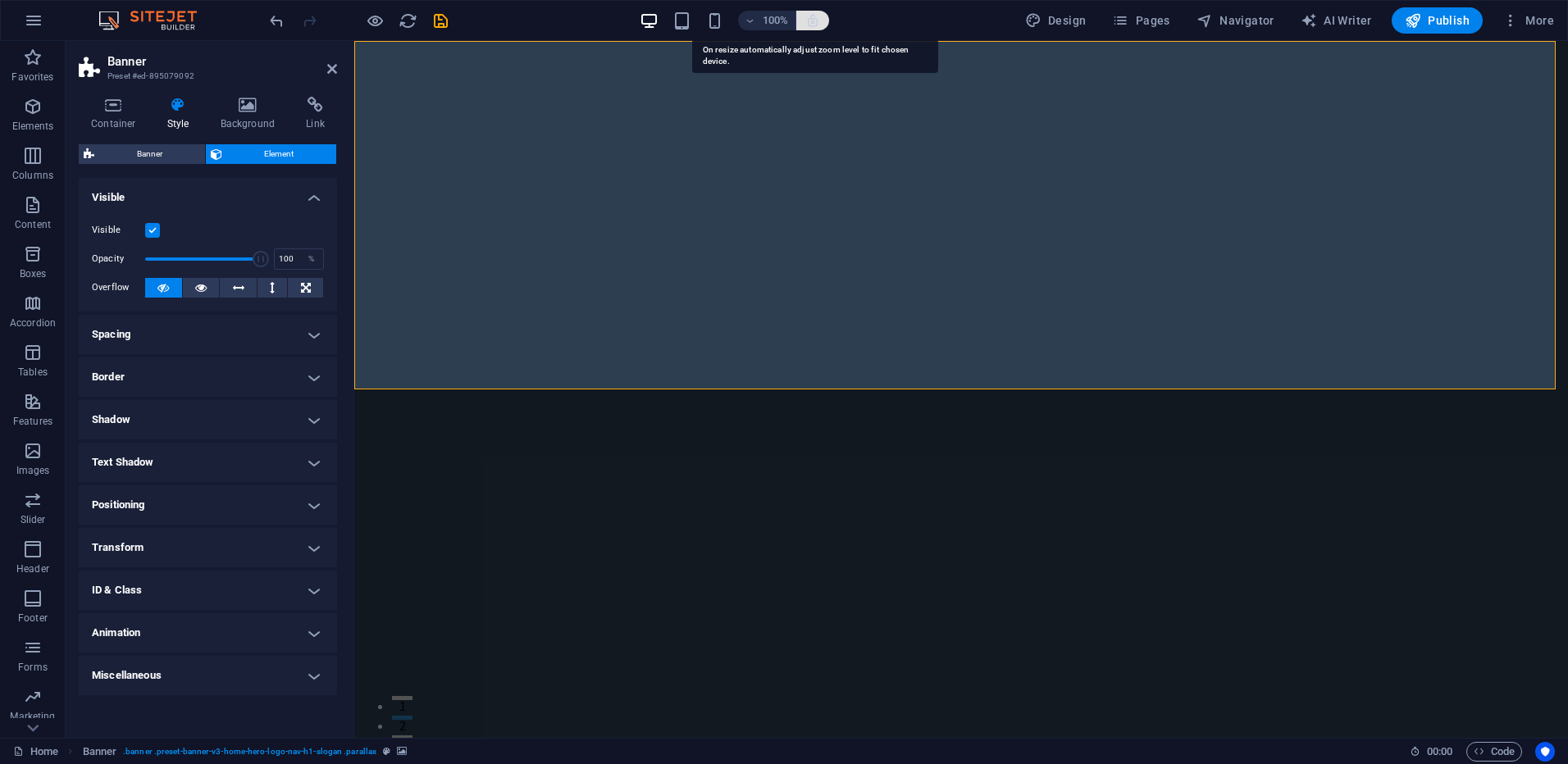
click at [812, 21] on icon "button" at bounding box center [813, 21] width 15 height 15
click at [817, 20] on icon "button" at bounding box center [813, 21] width 15 height 15
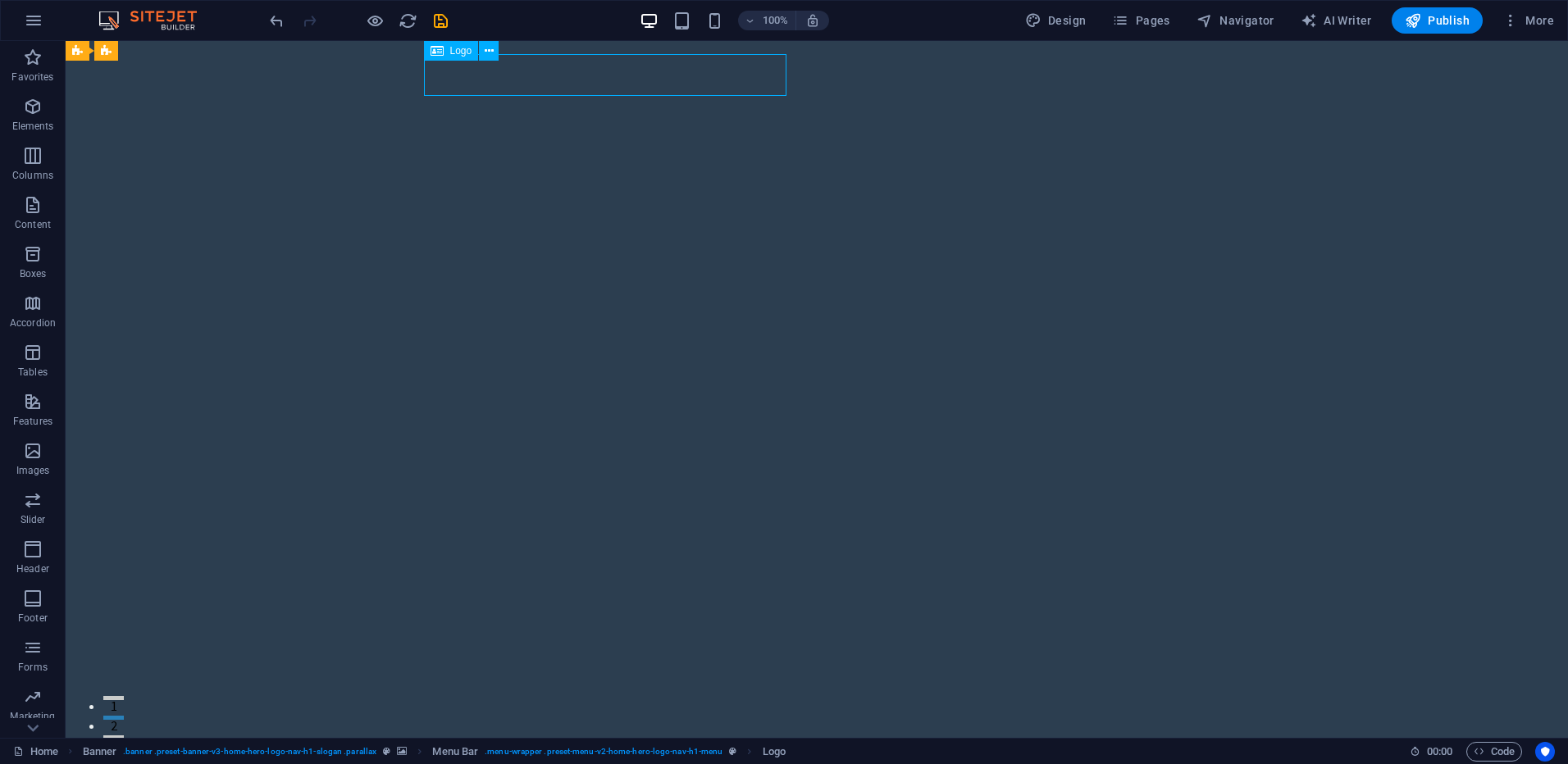
click at [738, 751] on div at bounding box center [817, 772] width 774 height 42
click at [630, 751] on div at bounding box center [817, 772] width 774 height 42
click at [622, 751] on div at bounding box center [817, 772] width 774 height 42
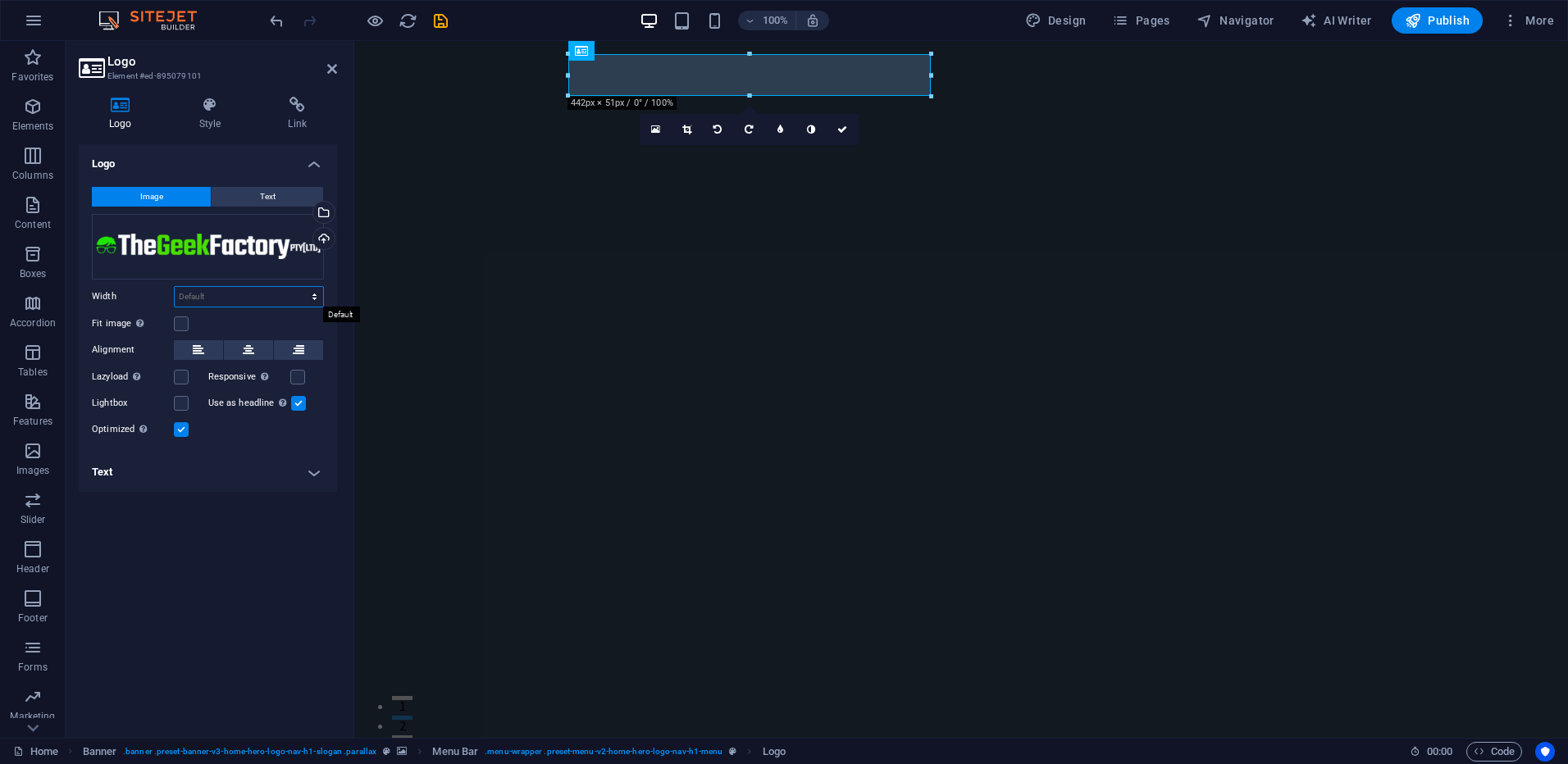
click at [254, 291] on select "Default auto px rem % em vh vw" at bounding box center [249, 297] width 148 height 20
select select "%"
click at [300, 287] on select "Default auto px rem % em vh vw" at bounding box center [249, 297] width 148 height 20
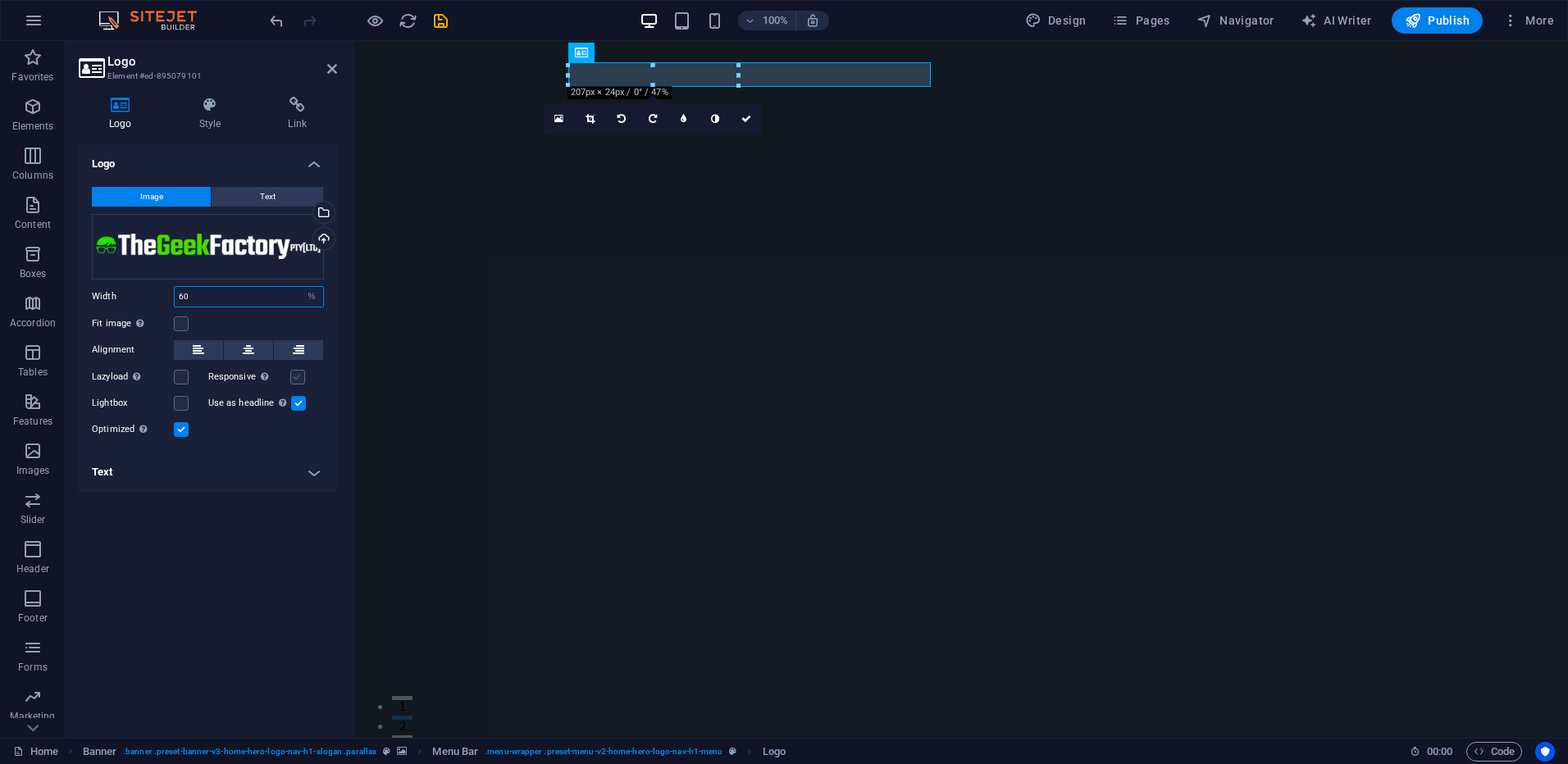
type input "60"
click at [294, 374] on label at bounding box center [298, 377] width 15 height 15
click at [0, 0] on input "Responsive Automatically load retina image and smartphone optimized sizes." at bounding box center [0, 0] width 0 height 0
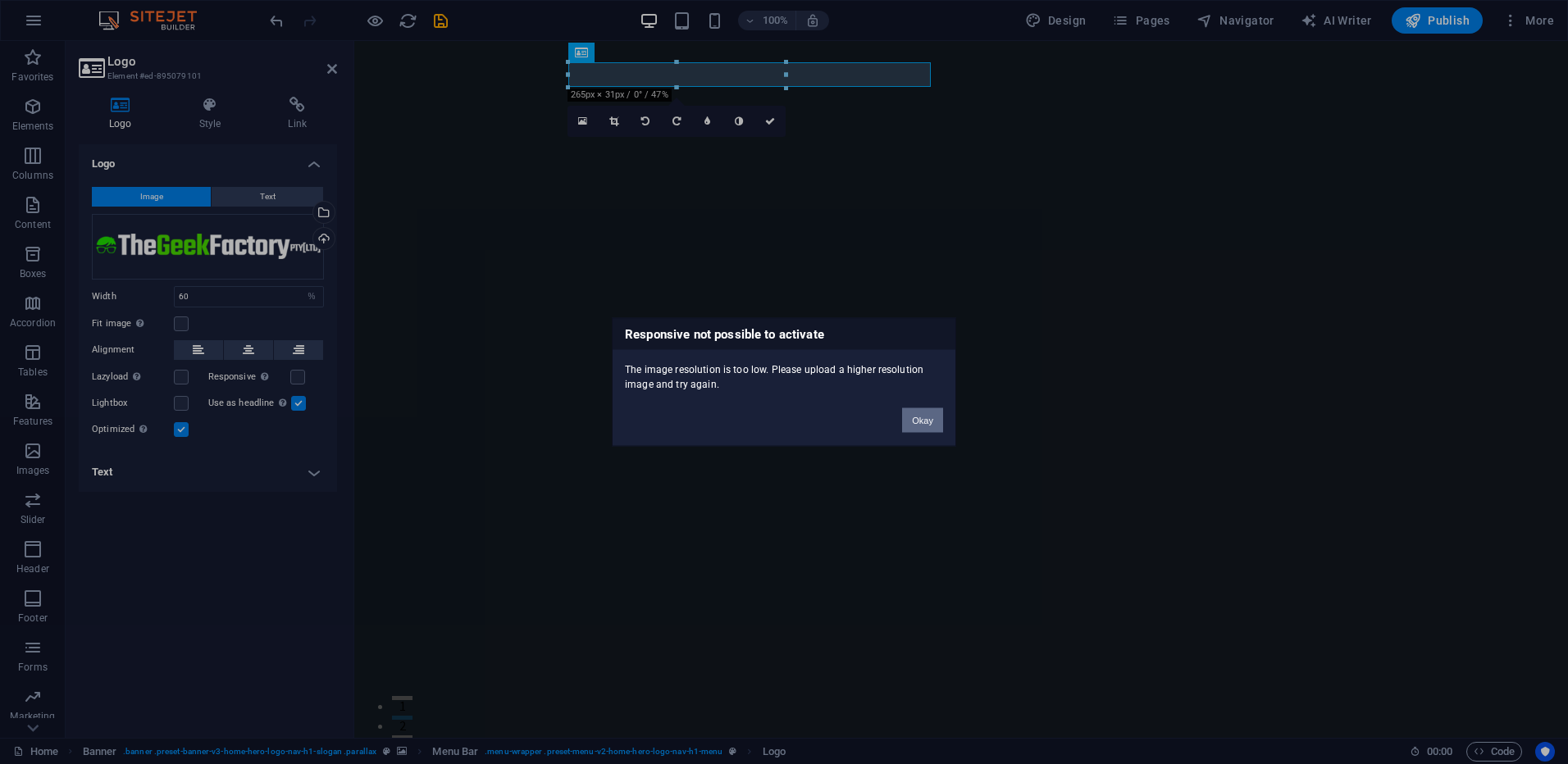
click at [932, 424] on button "Okay" at bounding box center [922, 421] width 41 height 25
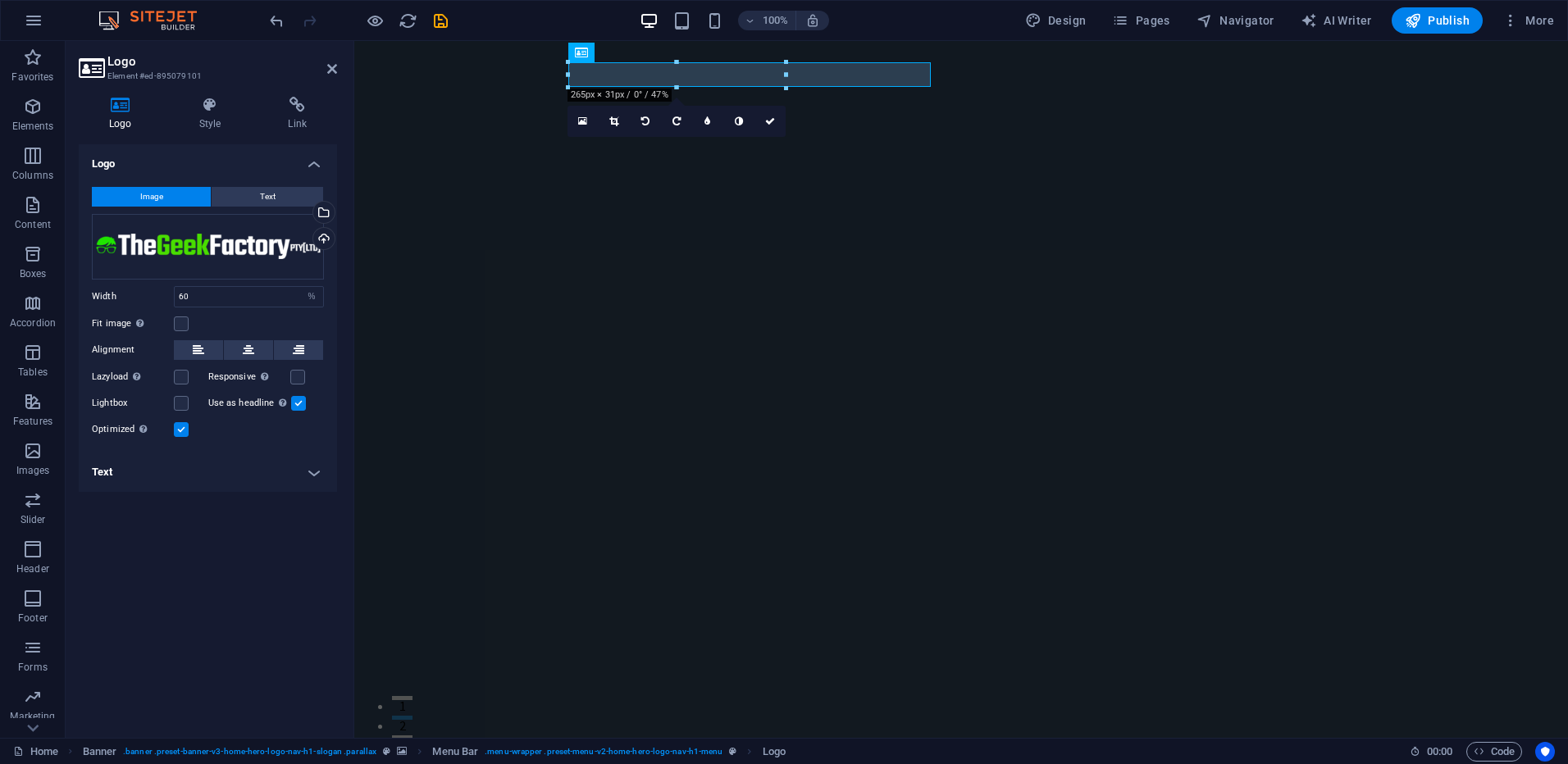
click at [319, 471] on h4 "Text" at bounding box center [208, 472] width 259 height 39
click at [122, 95] on div "Logo Style Link Logo Image Text Drag files here, click to choose files or selec…" at bounding box center [208, 410] width 284 height 655
drag, startPoint x: 302, startPoint y: 134, endPoint x: -3, endPoint y: 385, distance: 395.0
click at [0, 385] on html "[DOMAIN_NAME] Home Favorites Elements Columns Content Boxes Accordion Tables Fe…" at bounding box center [784, 382] width 1568 height 764
click at [441, 23] on icon "save" at bounding box center [440, 21] width 19 height 19
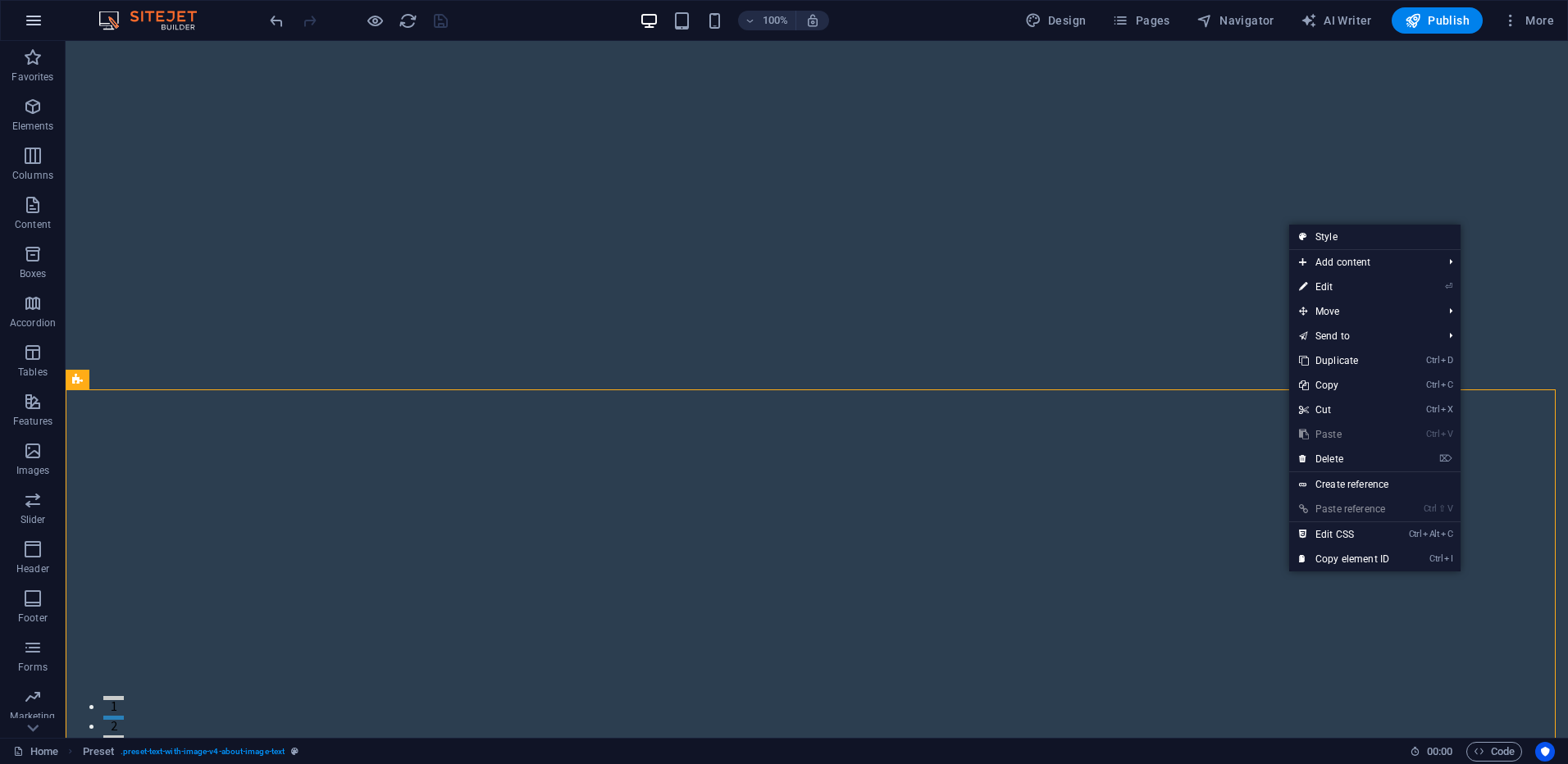
click at [32, 20] on icon "button" at bounding box center [34, 21] width 20 height 20
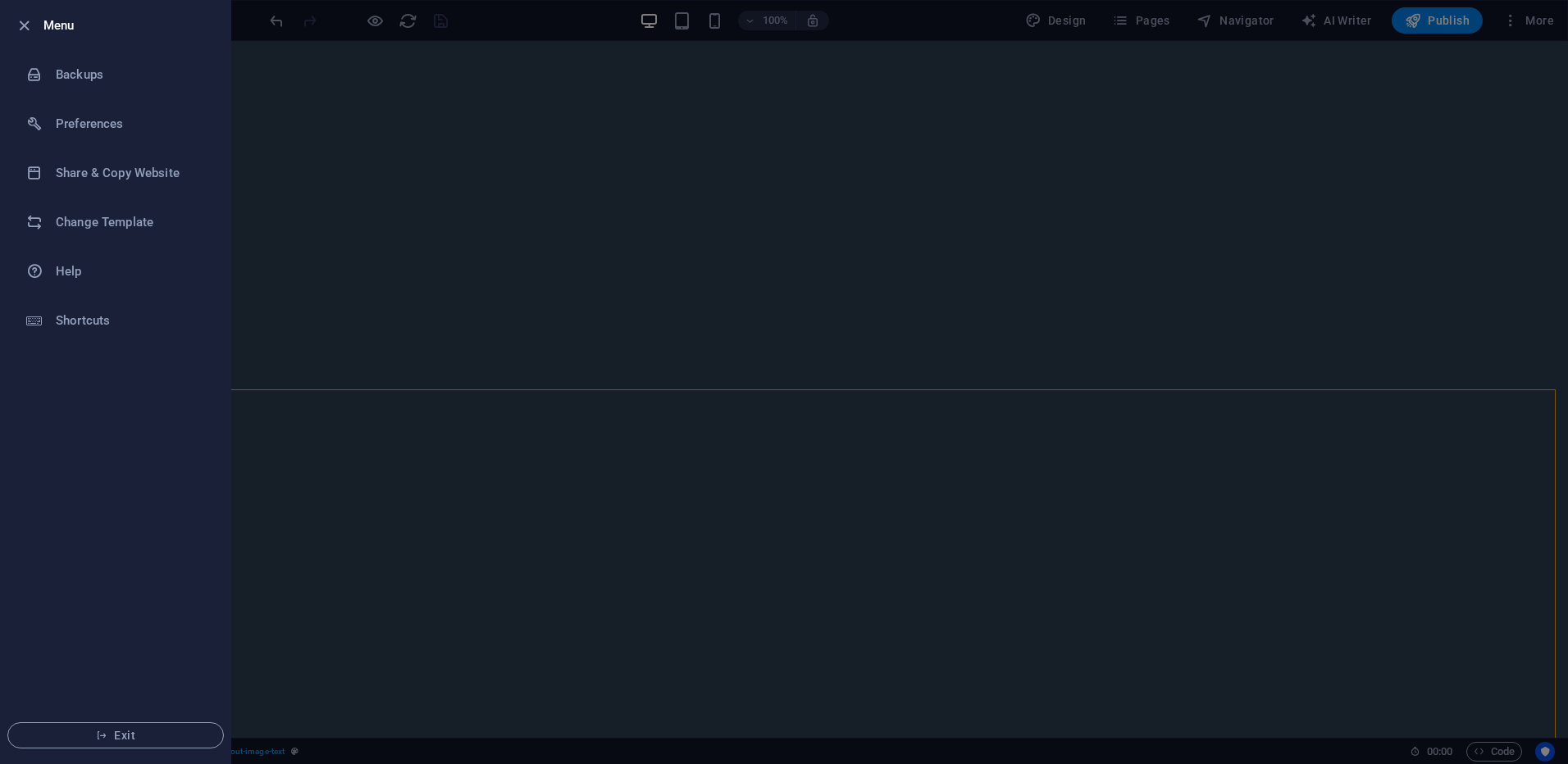
click at [324, 431] on div at bounding box center [784, 382] width 1568 height 764
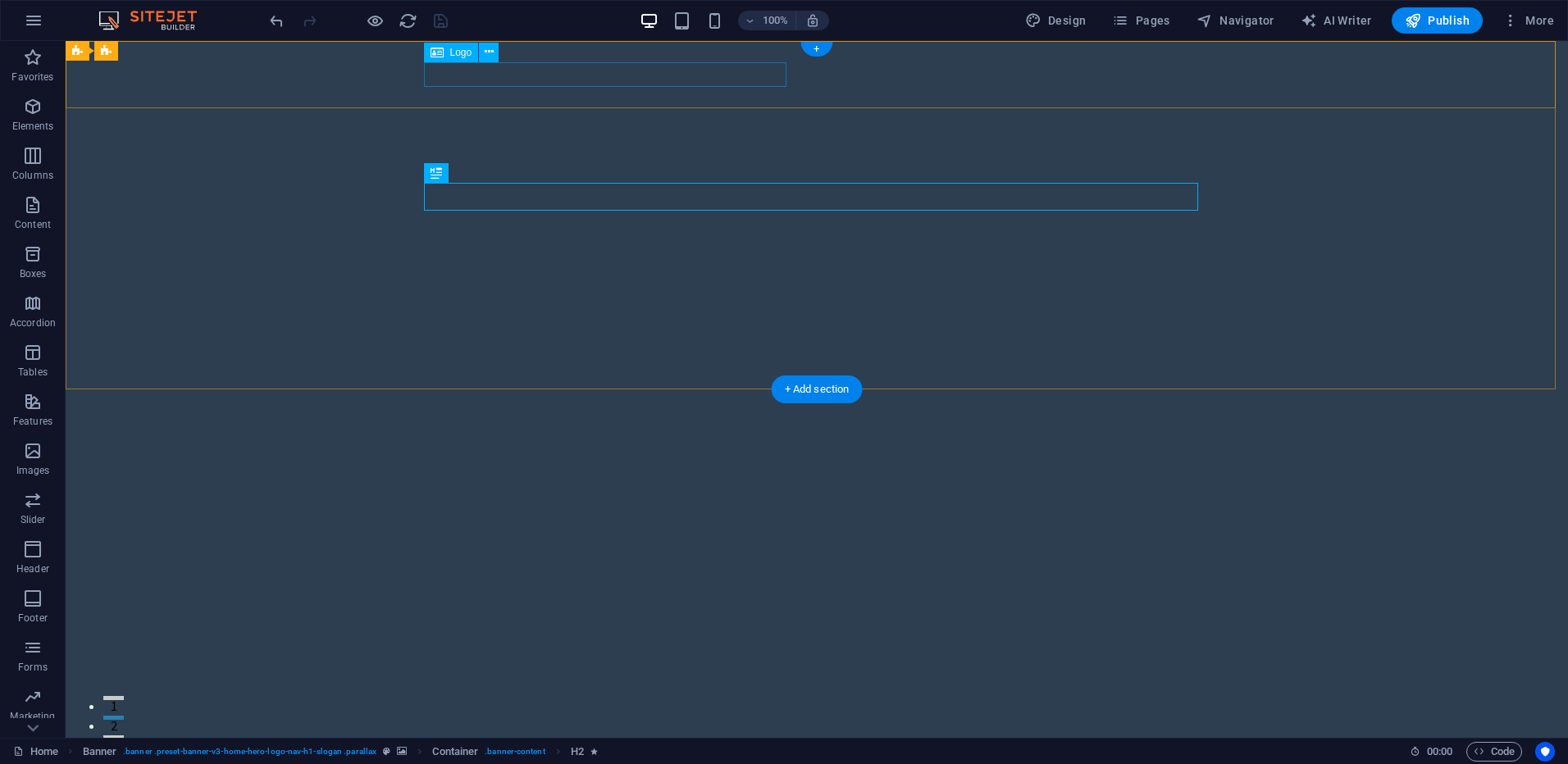
click at [605, 751] on div at bounding box center [817, 778] width 774 height 53
select select "%"
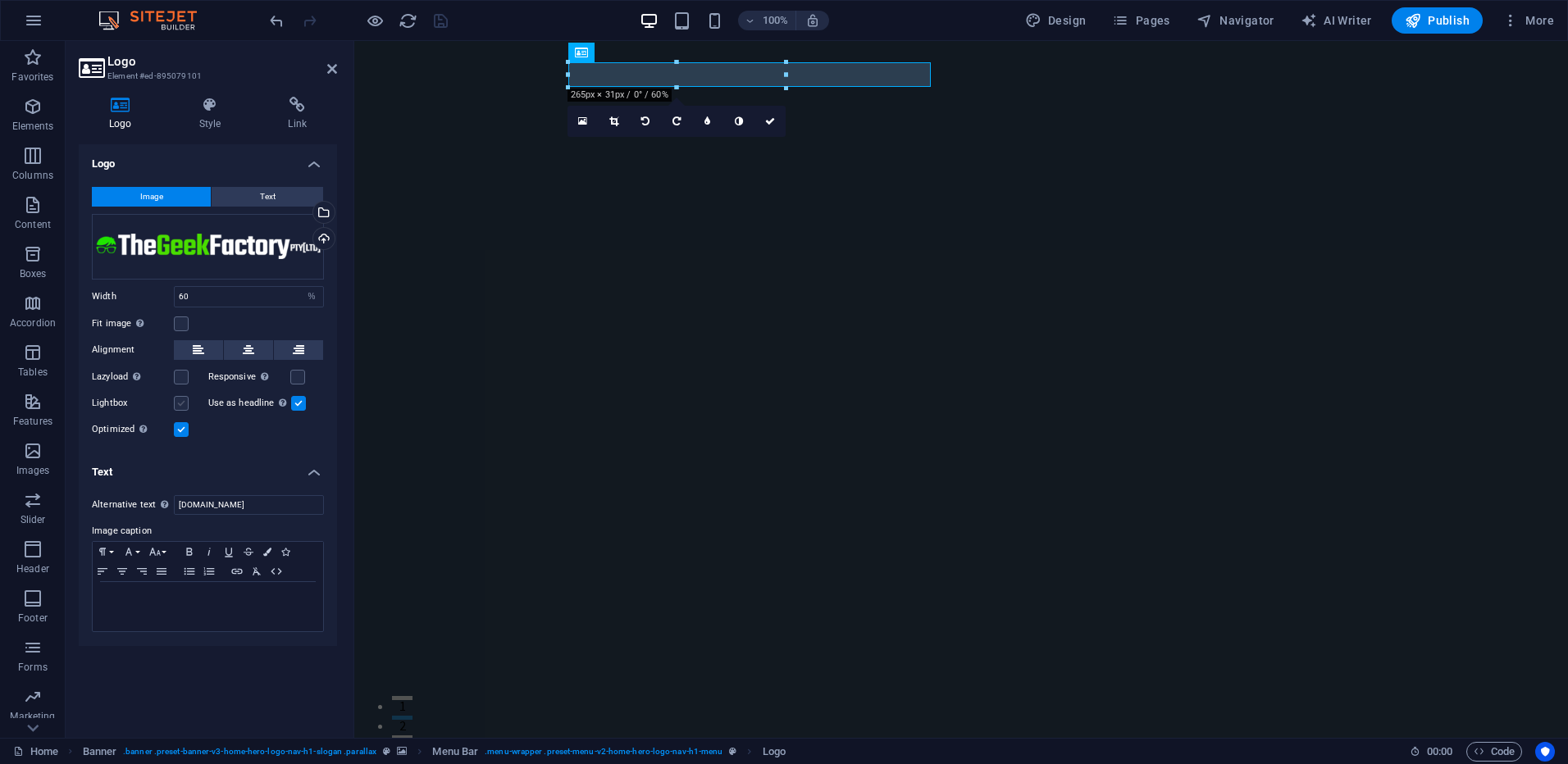
click at [179, 404] on label at bounding box center [181, 404] width 15 height 15
click at [0, 0] on input "Lightbox" at bounding box center [0, 0] width 0 height 0
click at [179, 404] on label at bounding box center [181, 404] width 15 height 15
click at [0, 0] on input "Lightbox" at bounding box center [0, 0] width 0 height 0
click at [302, 375] on label at bounding box center [298, 377] width 15 height 15
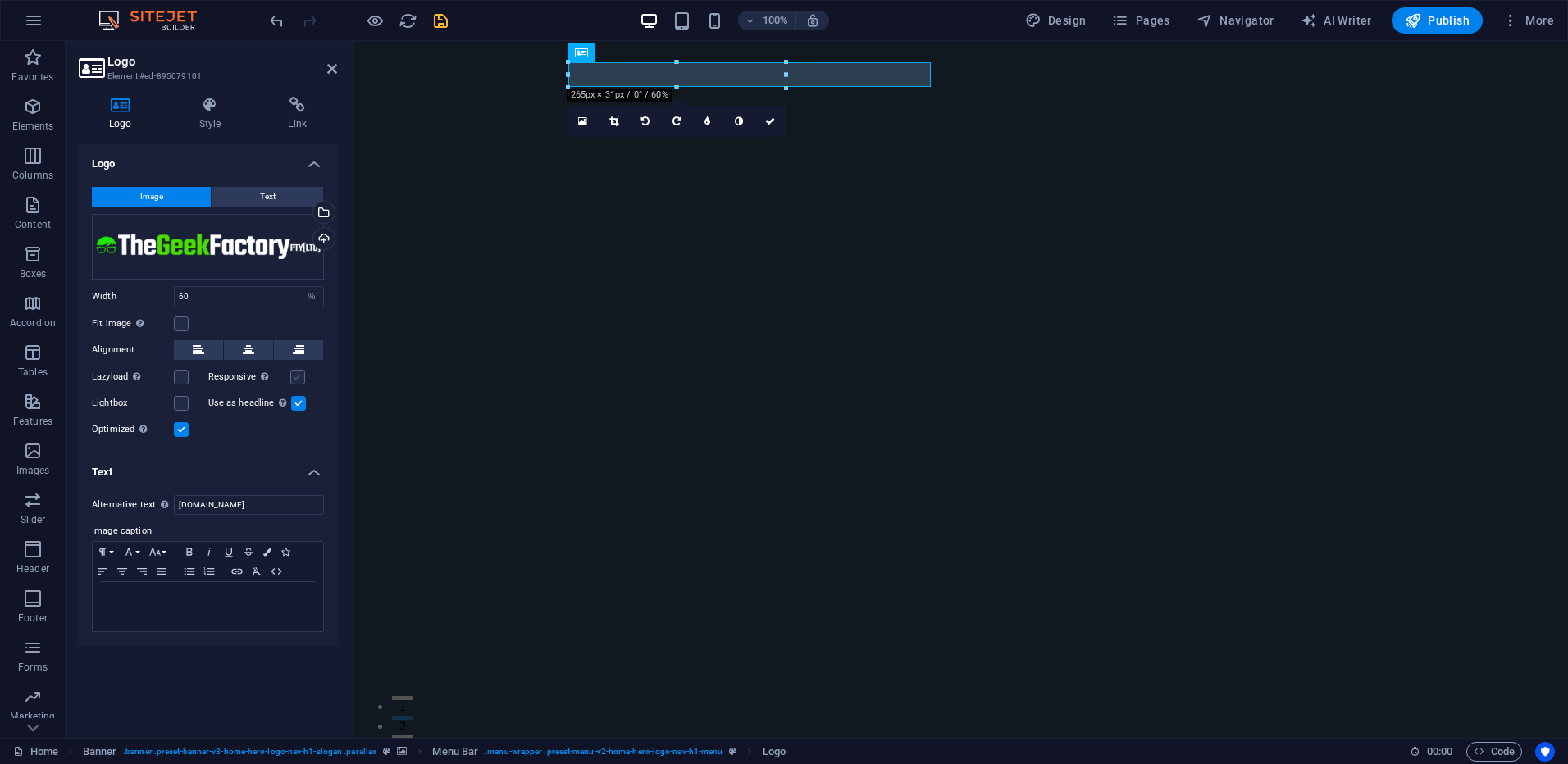
click at [0, 0] on input "Responsive Automatically load retina image and smartphone optimized sizes." at bounding box center [0, 0] width 0 height 0
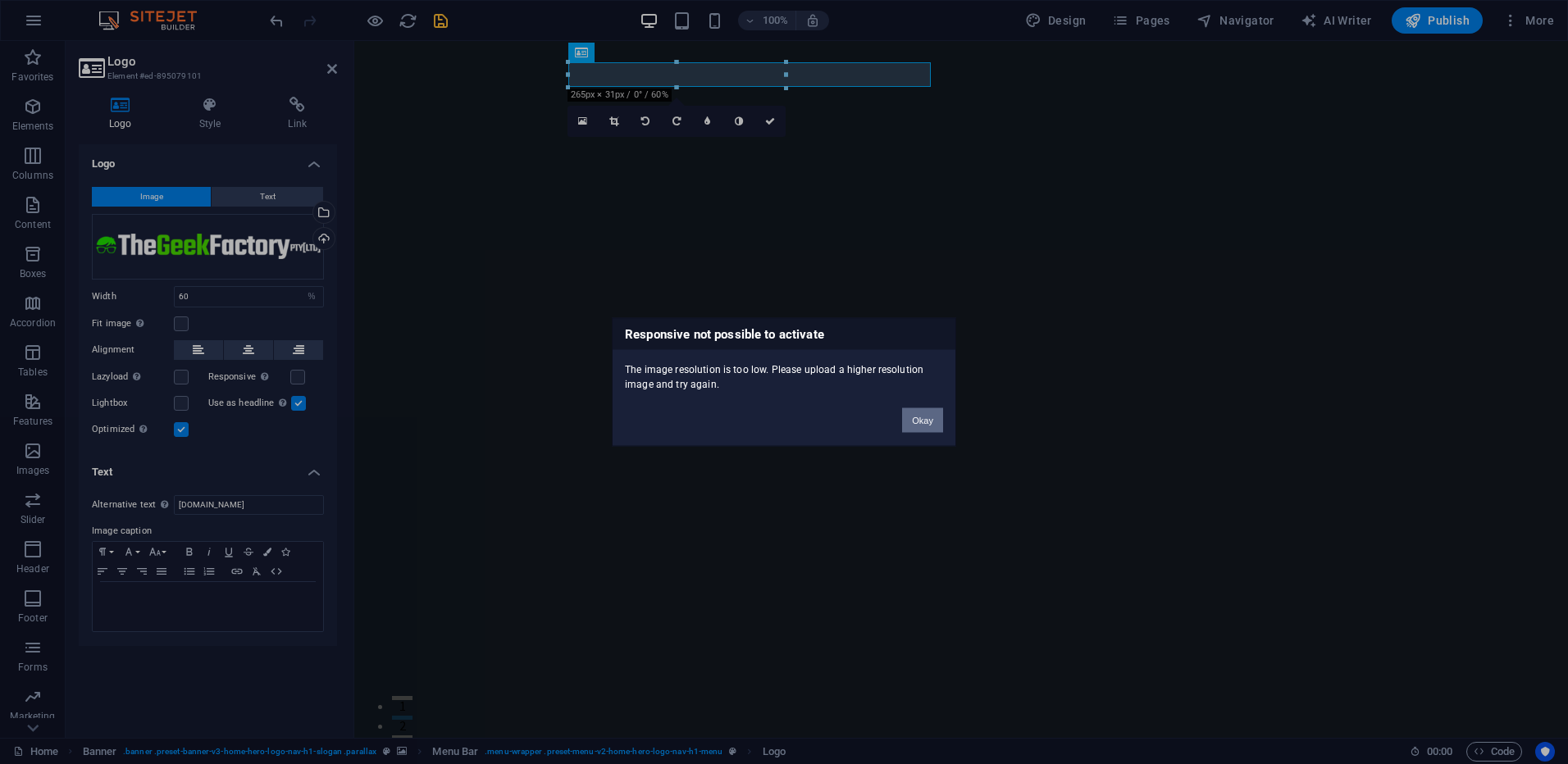
click at [902, 423] on button "Okay" at bounding box center [922, 421] width 41 height 25
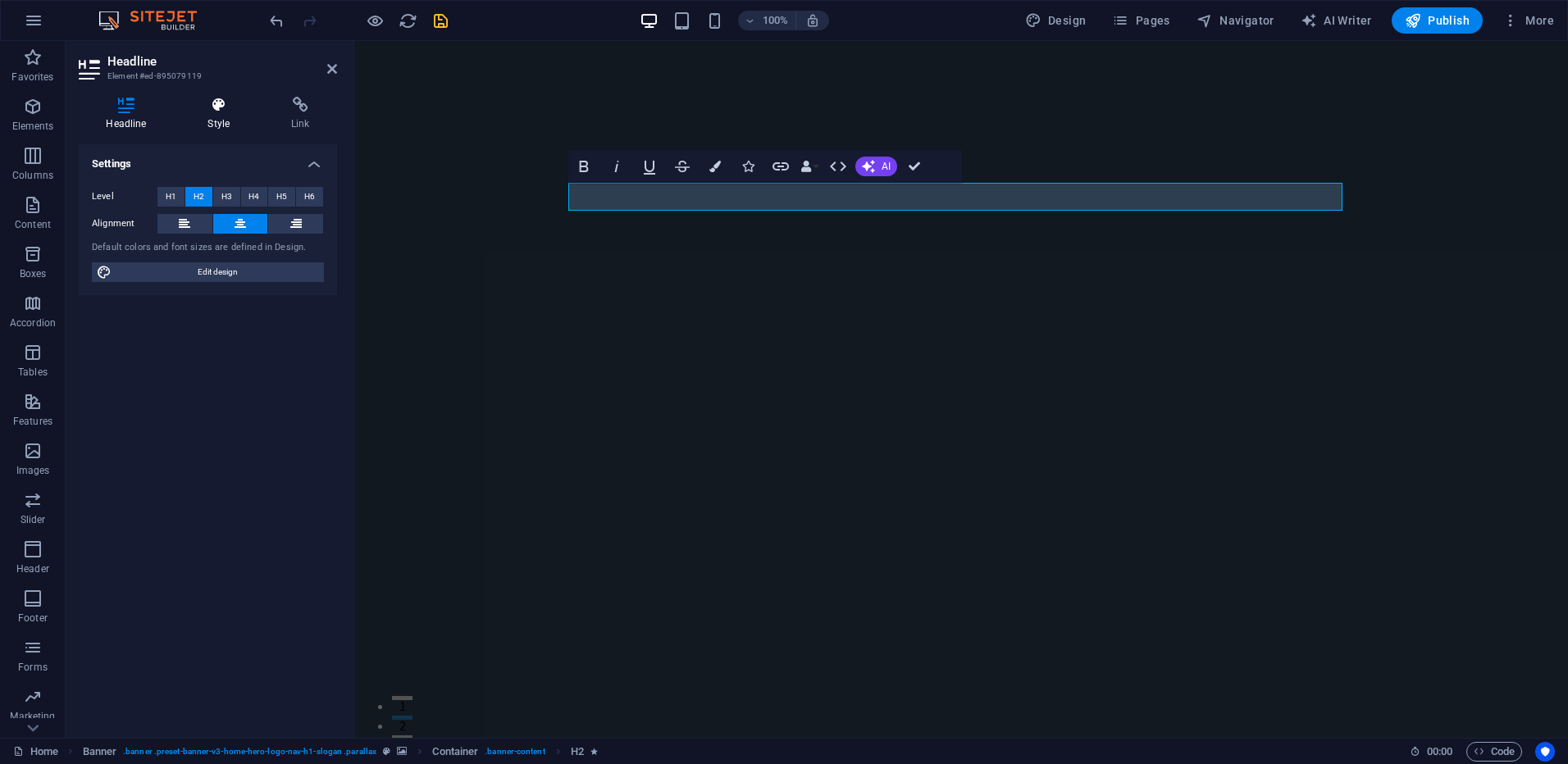
click at [225, 106] on icon at bounding box center [219, 105] width 77 height 17
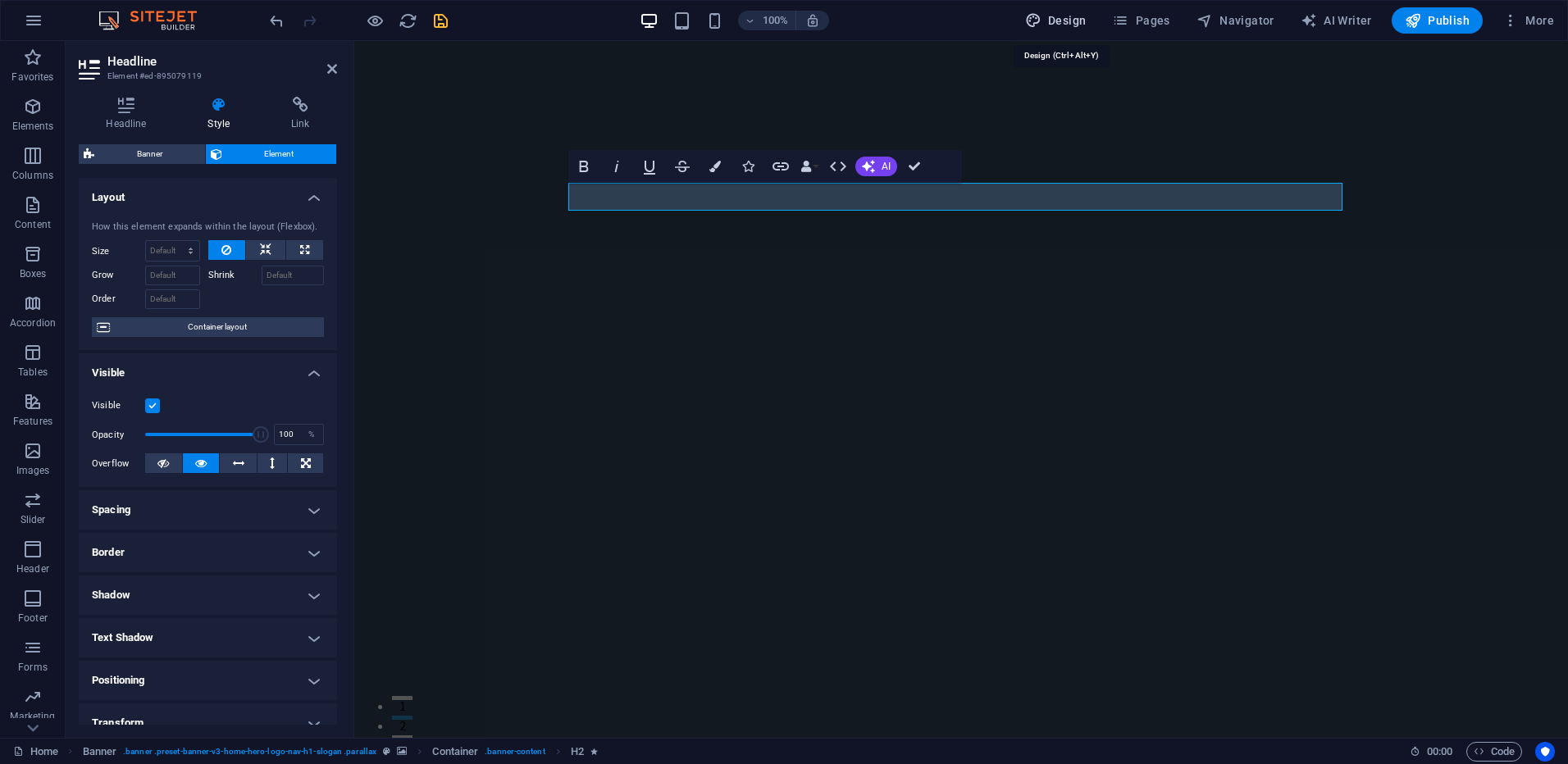
click at [1067, 17] on span "Design" at bounding box center [1056, 21] width 62 height 17
select select "px"
select select "200"
select select "px"
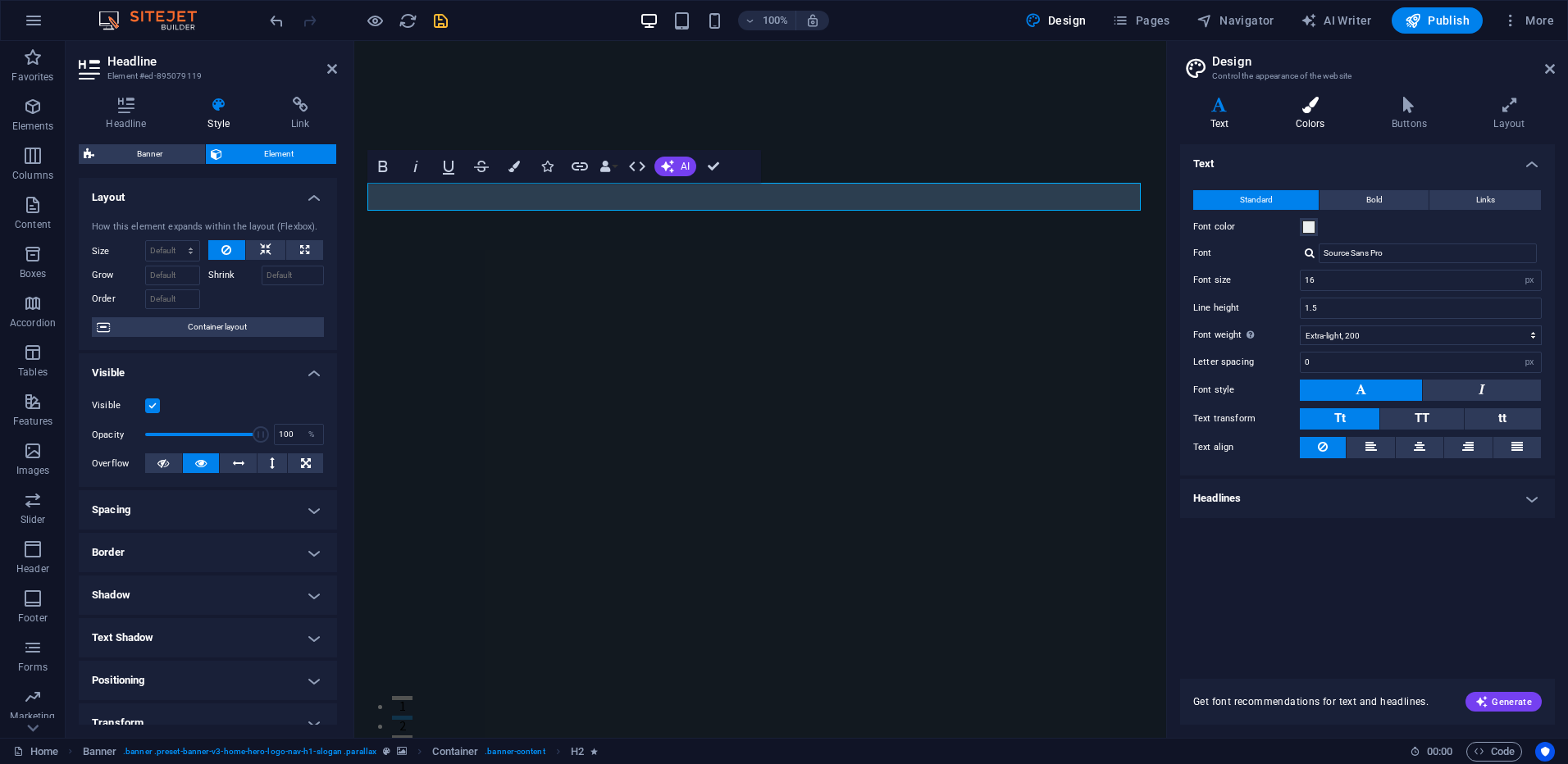
click at [1300, 107] on icon at bounding box center [1309, 105] width 89 height 17
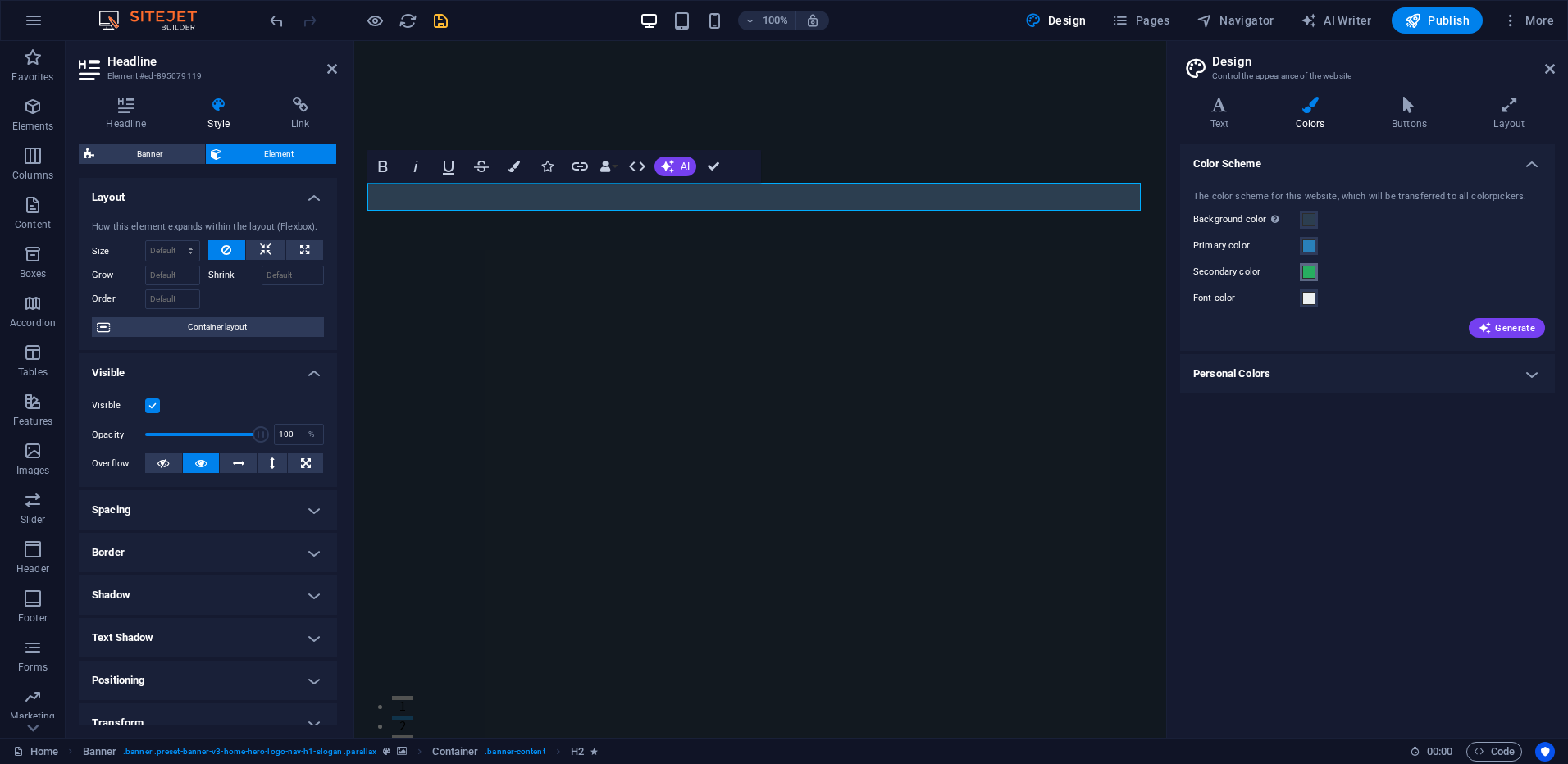
click at [1307, 272] on span at bounding box center [1309, 273] width 13 height 13
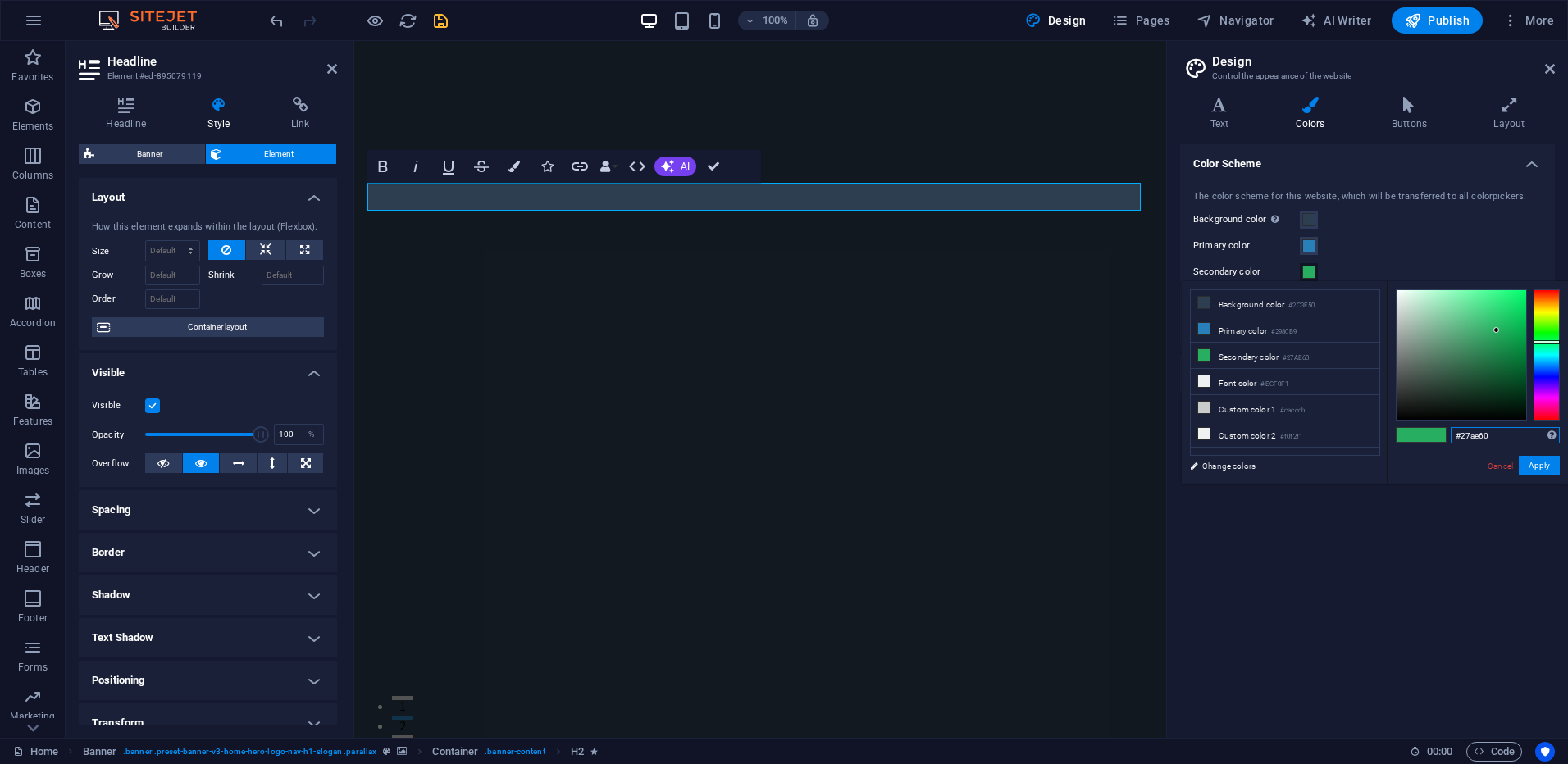
drag, startPoint x: 1502, startPoint y: 431, endPoint x: 1420, endPoint y: 424, distance: 82.3
click at [1422, 424] on div "#27ae60 Supported formats #0852ed rgb(8, 82, 237) rgba(8, 82, 237, 90%) hsv(221…" at bounding box center [1477, 501] width 181 height 441
paste input "49dd0"
click at [1439, 470] on div "#49dd00 Supported formats #0852ed rgb(8, 82, 237) rgba(8, 82, 237, 90%) hsv(221…" at bounding box center [1477, 501] width 181 height 441
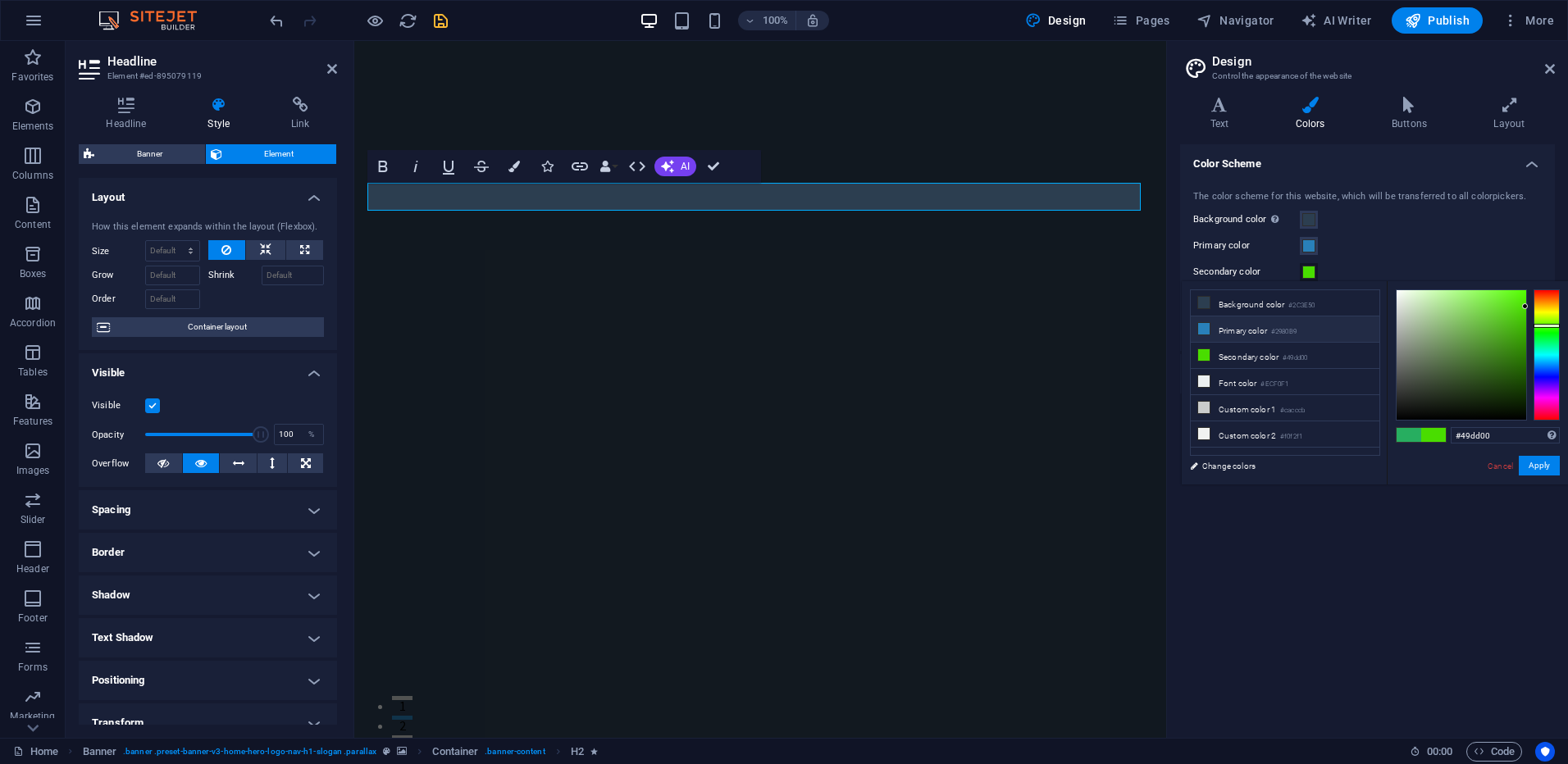
click at [1211, 328] on li "Primary color #2980B9" at bounding box center [1285, 329] width 188 height 26
type input "#2980b9"
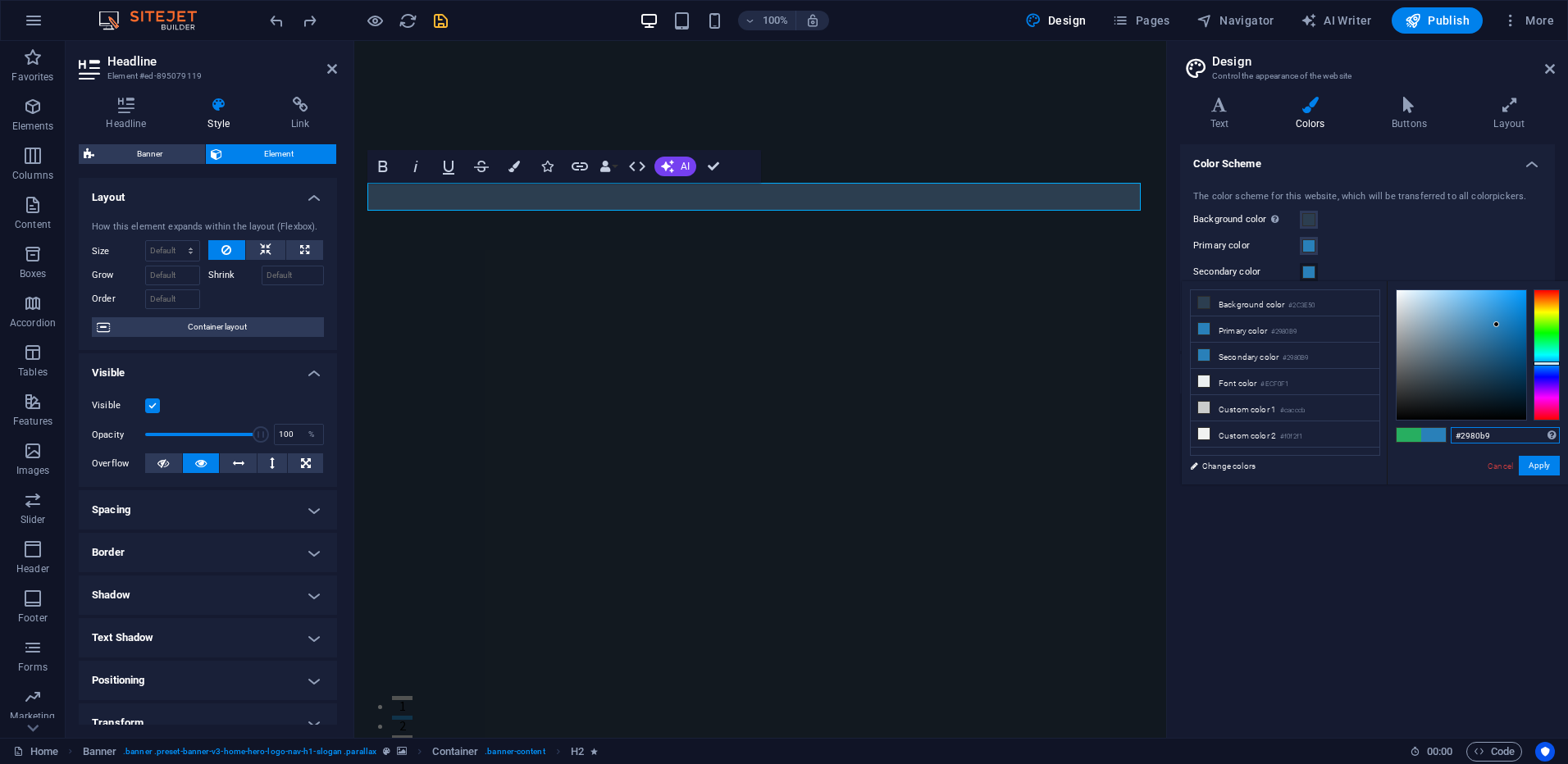
click at [1504, 427] on input "#2980b9" at bounding box center [1505, 435] width 109 height 17
